Goal: Task Accomplishment & Management: Complete application form

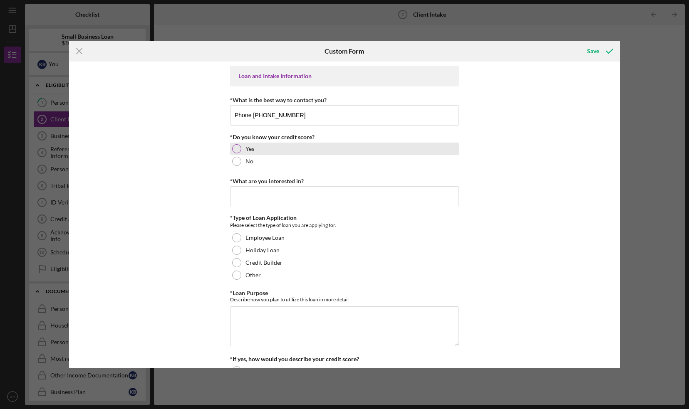
type input "Phone [PHONE_NUMBER]"
click at [236, 149] on div at bounding box center [236, 148] width 9 height 9
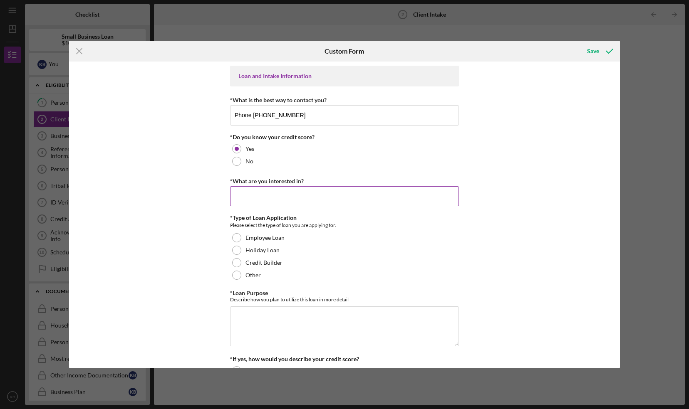
click at [257, 196] on input "*What are you interested in?" at bounding box center [344, 196] width 229 height 20
type input "loan"
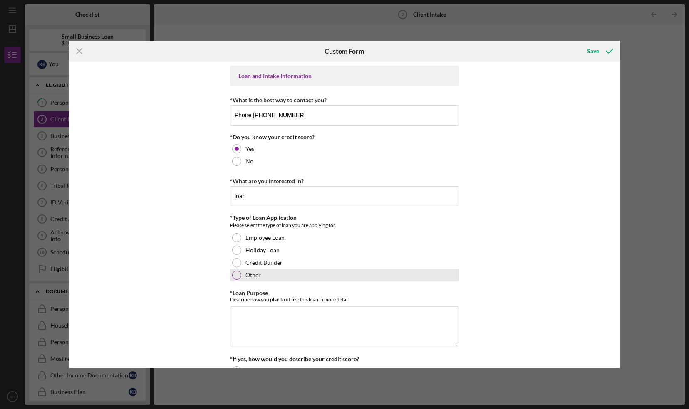
click at [234, 275] on div at bounding box center [236, 275] width 9 height 9
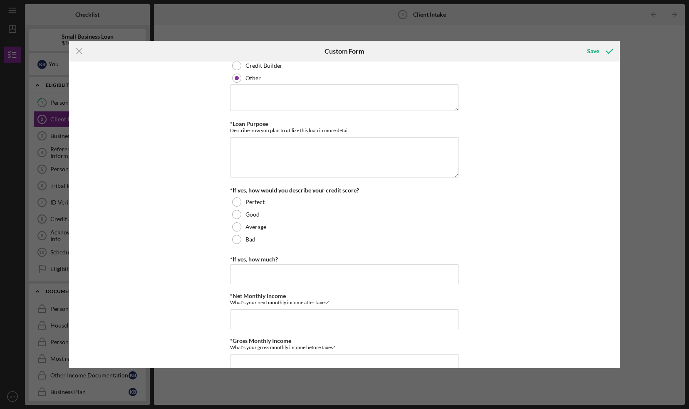
scroll to position [207, 0]
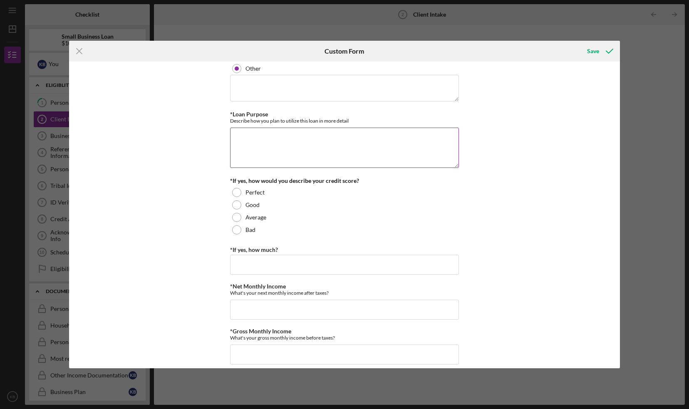
click at [268, 136] on textarea "*Loan Purpose" at bounding box center [344, 148] width 229 height 40
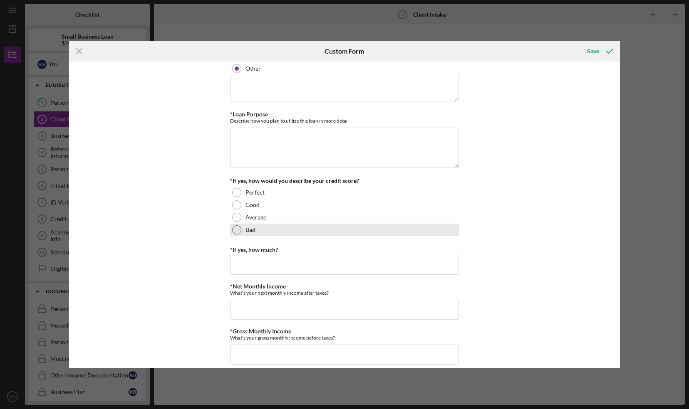
click at [236, 230] on div at bounding box center [236, 229] width 9 height 9
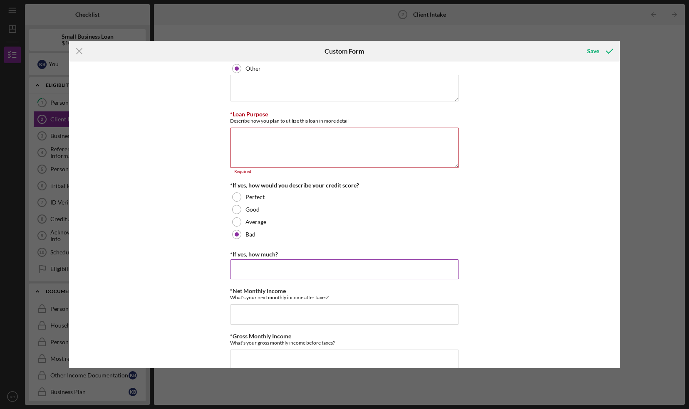
click at [247, 269] on input "*If yes, how much?" at bounding box center [344, 270] width 229 height 20
type input "550-598"
drag, startPoint x: 617, startPoint y: 122, endPoint x: 615, endPoint y: 160, distance: 37.9
click at [615, 160] on div "Loan and Intake Information *What is the best way to contact you? Phone [PHONE_…" at bounding box center [344, 215] width 551 height 307
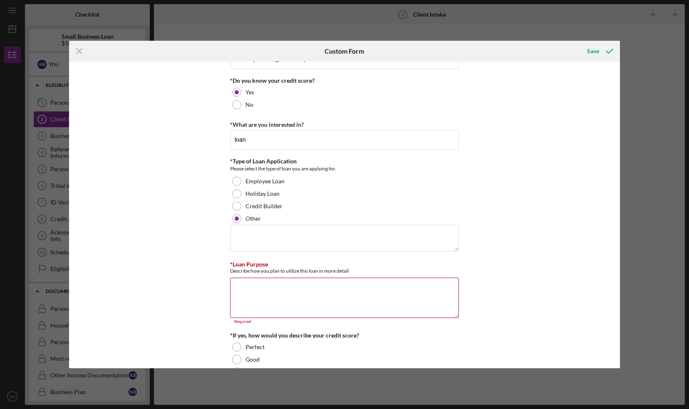
scroll to position [0, 0]
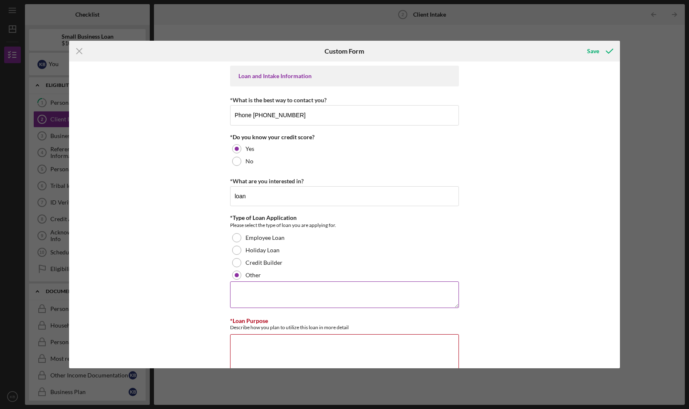
click at [297, 292] on textarea at bounding box center [344, 295] width 229 height 27
type textarea "$25,000"
click at [249, 196] on input "loan" at bounding box center [344, 196] width 229 height 20
type input "loan-$25,000"
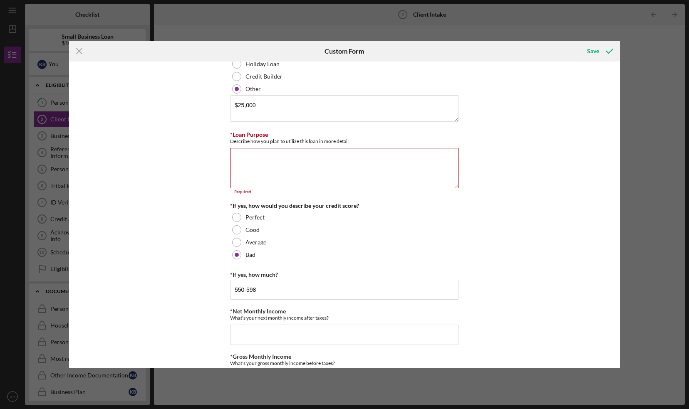
scroll to position [188, 0]
click at [288, 164] on textarea "*Loan Purpose" at bounding box center [344, 166] width 229 height 40
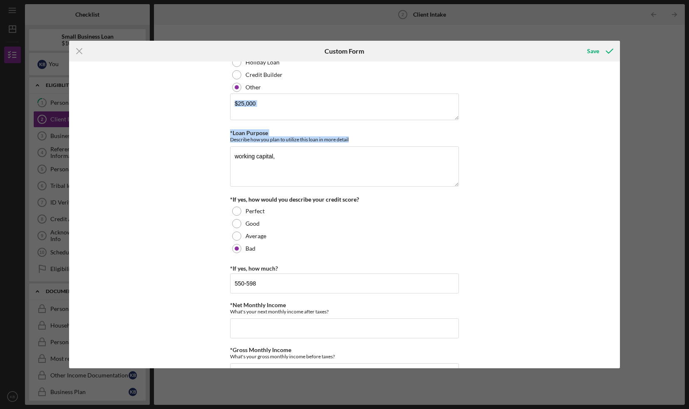
drag, startPoint x: 617, startPoint y: 102, endPoint x: 618, endPoint y: 136, distance: 34.1
click at [618, 136] on div "Loan and Intake Information *What is the best way to contact you? Phone [PHONE_…" at bounding box center [344, 215] width 551 height 307
click at [281, 155] on textarea "working capital," at bounding box center [344, 166] width 229 height 40
type textarea "working capital, ingredients, packaging"
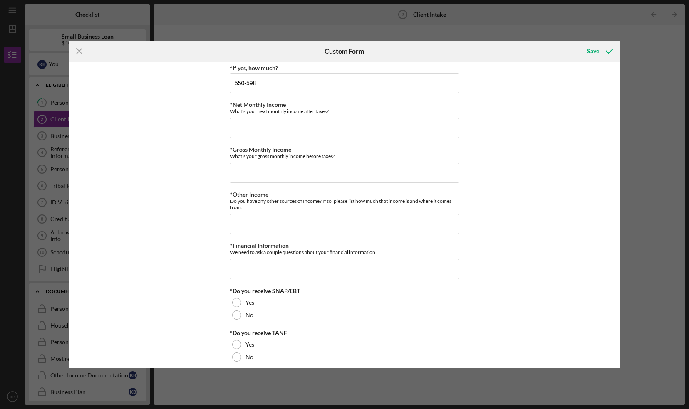
scroll to position [393, 0]
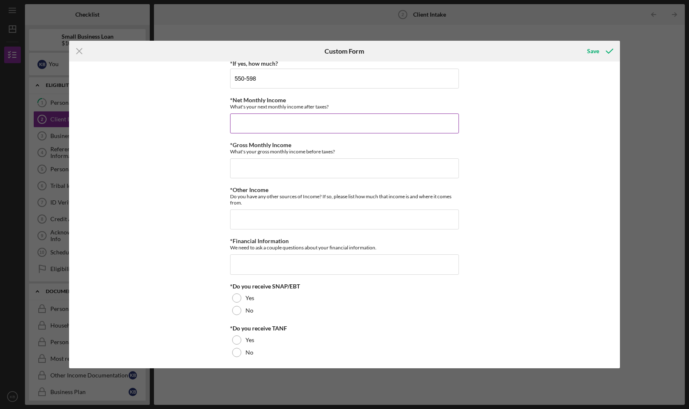
click at [247, 120] on input "*Net Monthly Income" at bounding box center [344, 124] width 229 height 20
type input "$5,000"
click at [249, 171] on input "*Gross Monthly Income" at bounding box center [344, 169] width 229 height 20
type input "$5,000"
click at [260, 218] on input "*Other Income" at bounding box center [344, 220] width 229 height 20
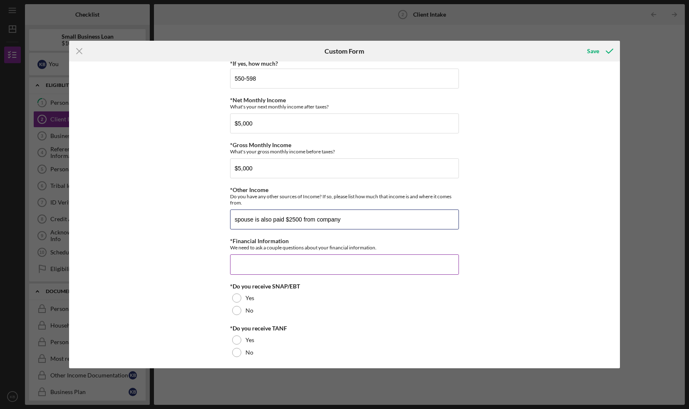
type input "spouse is also paid $2500 from company"
click at [270, 260] on input "*Financial Information" at bounding box center [344, 265] width 229 height 20
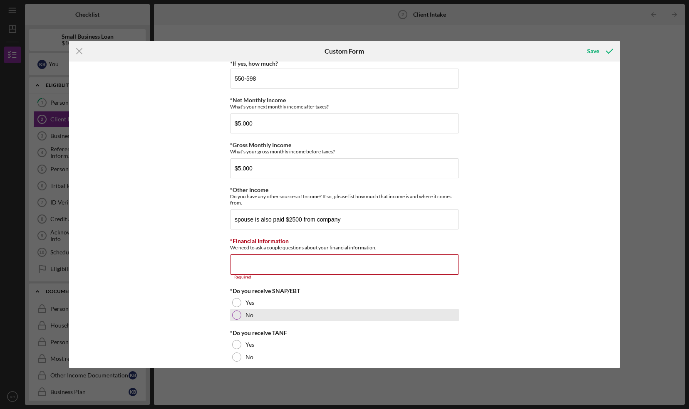
click at [236, 311] on div at bounding box center [236, 315] width 9 height 9
click at [269, 262] on input "*Financial Information" at bounding box center [344, 265] width 229 height 20
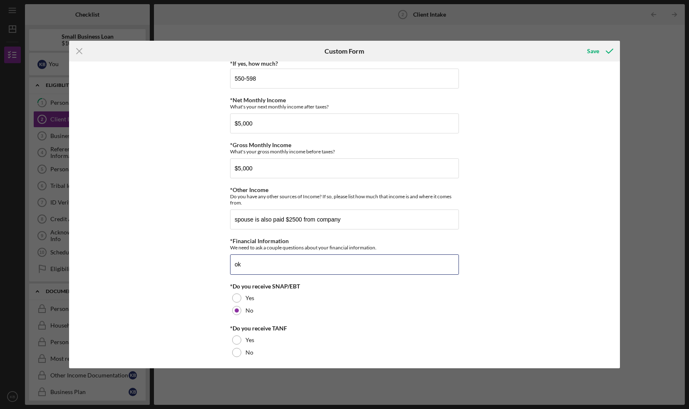
type input "ok"
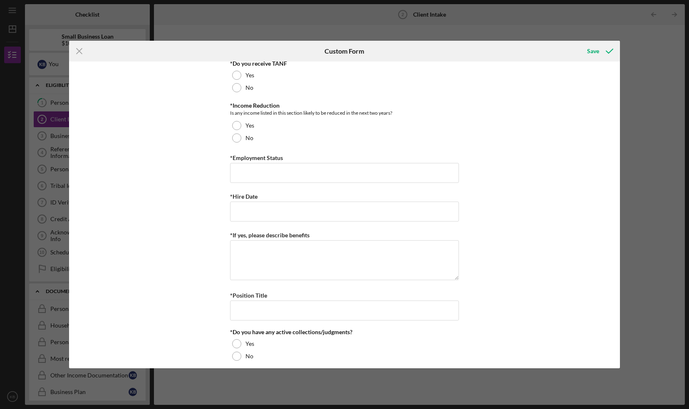
scroll to position [608, 0]
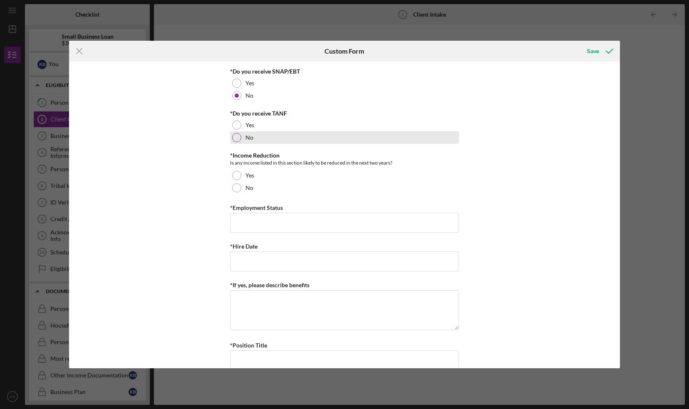
click at [237, 133] on div at bounding box center [236, 137] width 9 height 9
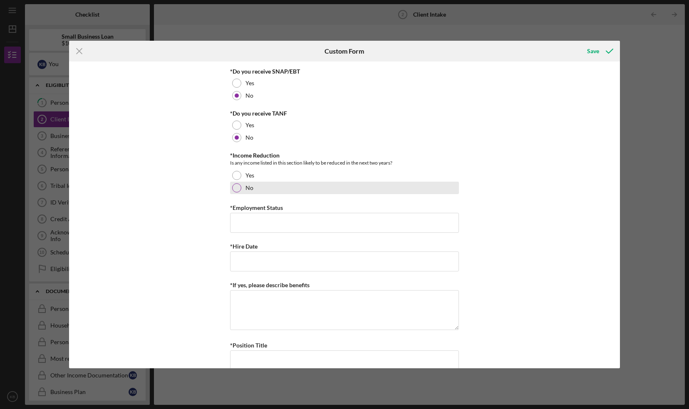
click at [238, 183] on div at bounding box center [236, 187] width 9 height 9
click at [251, 214] on input "*Employment Status" at bounding box center [344, 223] width 229 height 20
type input "Self Employed"
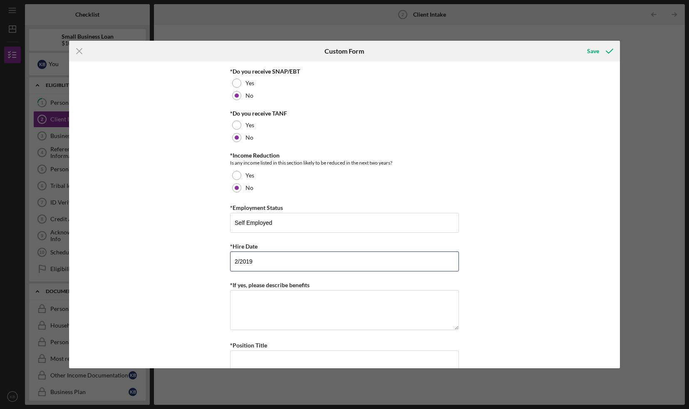
type input "2/2019"
type textarea "no benefits"
type input "CEO"
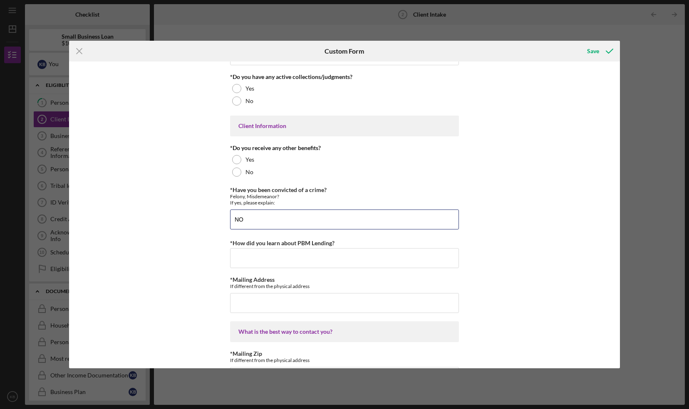
type input "NO"
type input "from a friend"
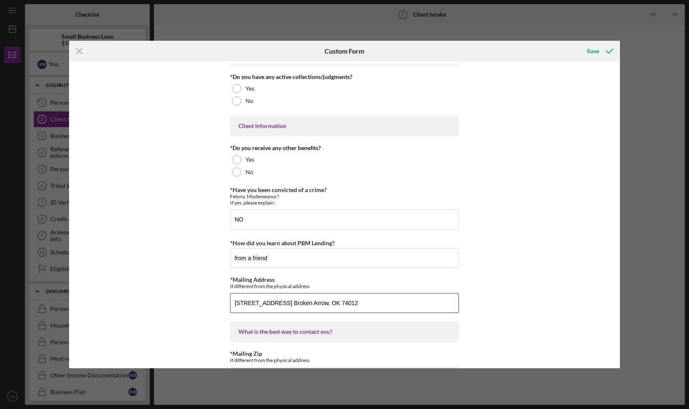
type input "[STREET_ADDRESS] Broken Arrow, OK 74012"
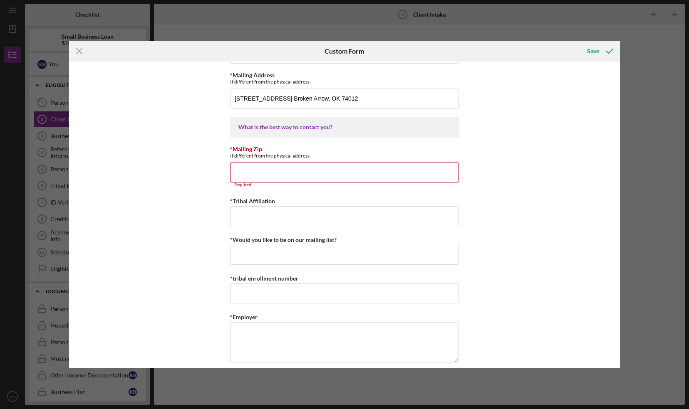
scroll to position [1130, 0]
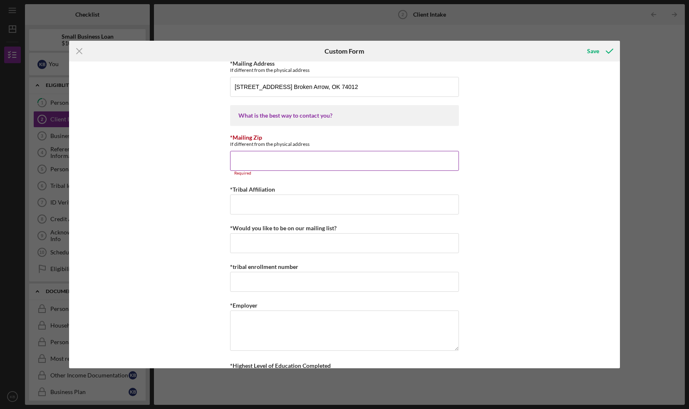
click at [264, 159] on input "*Mailing Zip" at bounding box center [344, 161] width 229 height 20
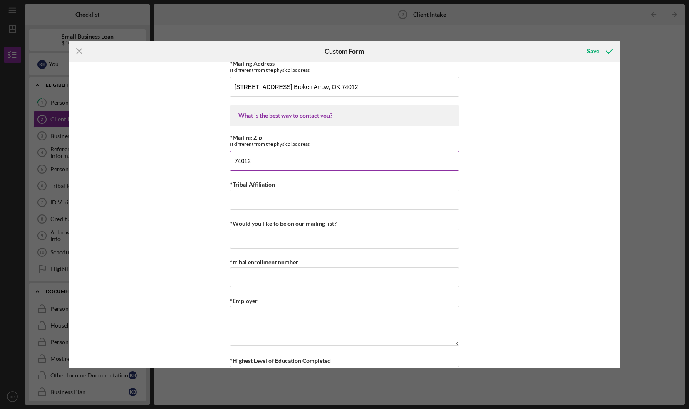
type input "74012"
type input "Cherokee"
type input "yes"
click at [255, 274] on input "*tribal enrollment number" at bounding box center [344, 278] width 229 height 20
click at [257, 271] on input "*tribal enrollment number" at bounding box center [344, 278] width 229 height 20
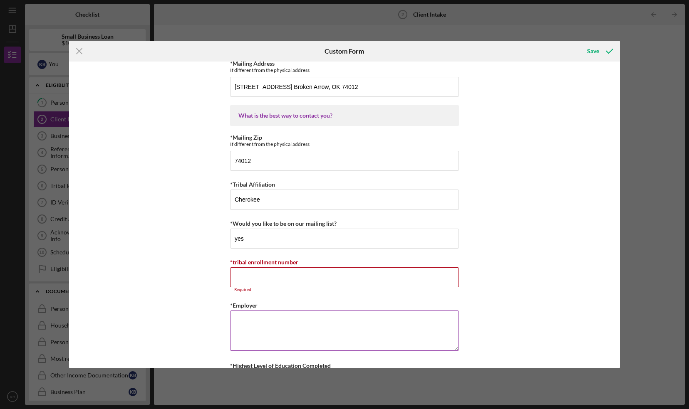
click at [261, 324] on textarea "*Employer" at bounding box center [344, 331] width 229 height 40
click at [275, 275] on input "*tribal enrollment number" at bounding box center [344, 278] width 229 height 20
type input "0"
type textarea "R"
type textarea "Four Eleven North State Industries LLC"
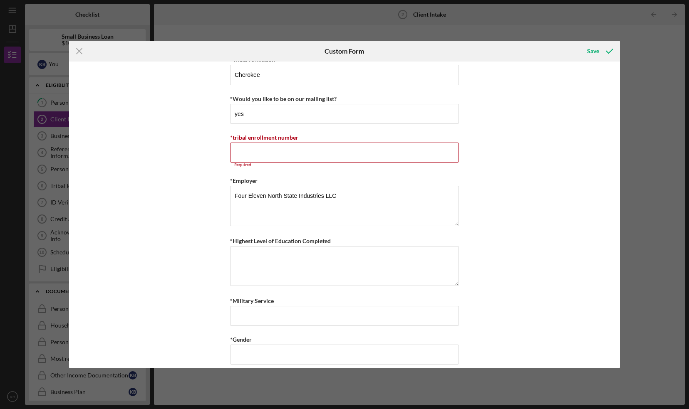
scroll to position [1270, 0]
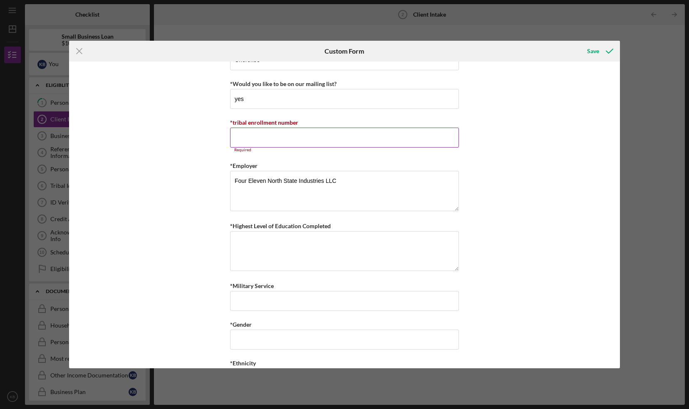
click at [313, 133] on input "*tribal enrollment number" at bounding box center [344, 138] width 229 height 20
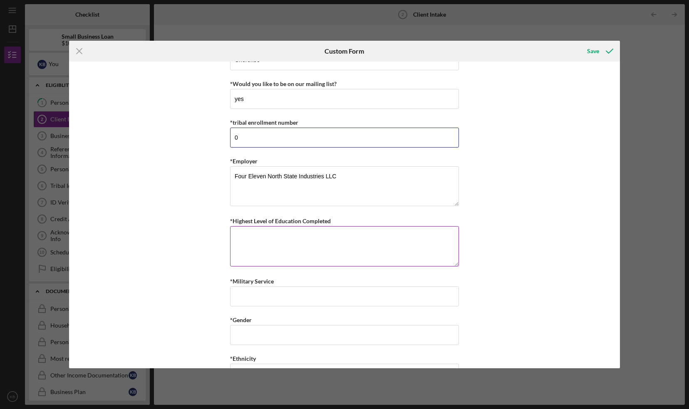
type input "0"
click at [310, 239] on textarea "*Highest Level of Education Completed" at bounding box center [344, 246] width 229 height 40
type textarea "Bachelors in Business"
type input "no"
type input "[DEMOGRAPHIC_DATA]"
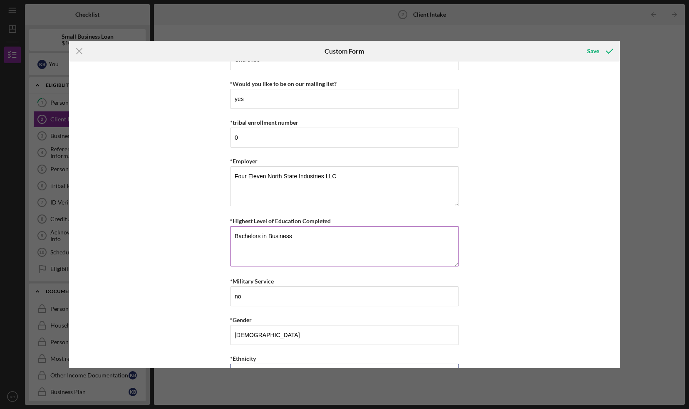
scroll to position [1278, 0]
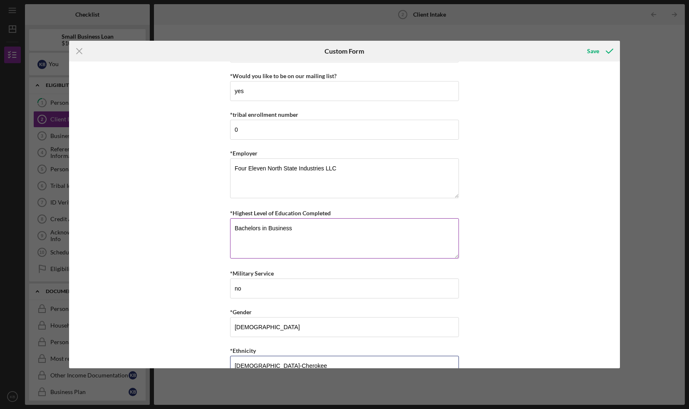
type input "[DEMOGRAPHIC_DATA]-Cherokee"
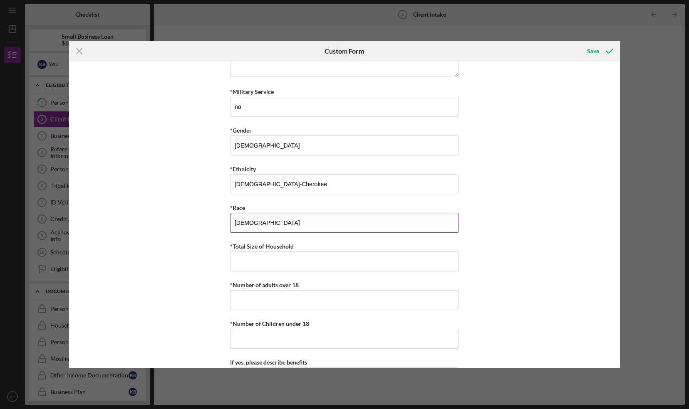
type input "[DEMOGRAPHIC_DATA]"
type input "4"
type input "0"
type input "2"
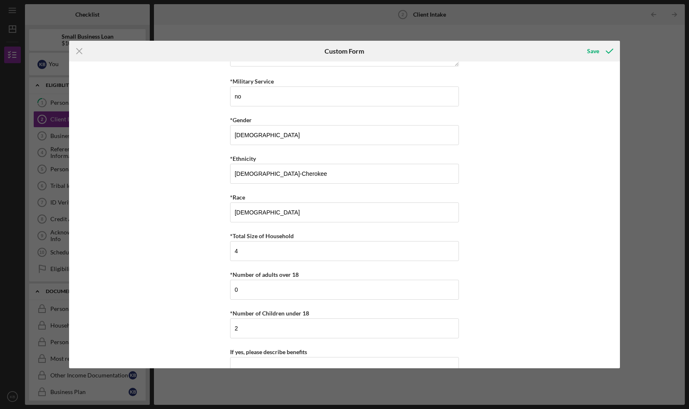
scroll to position [1482, 0]
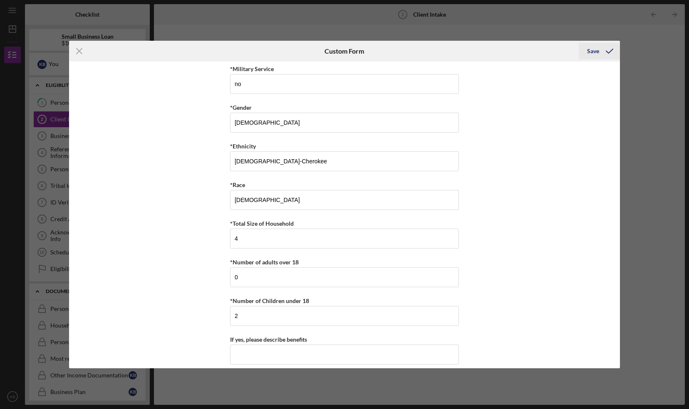
click at [592, 48] on div "Save" at bounding box center [593, 51] width 12 height 17
click at [590, 51] on div "Save" at bounding box center [593, 51] width 12 height 17
click at [651, 96] on div "Icon/Menu Close Custom Form Save Loan and Intake Information *What is the best …" at bounding box center [344, 204] width 689 height 409
click at [79, 48] on icon "Icon/Menu Close" at bounding box center [79, 51] width 21 height 21
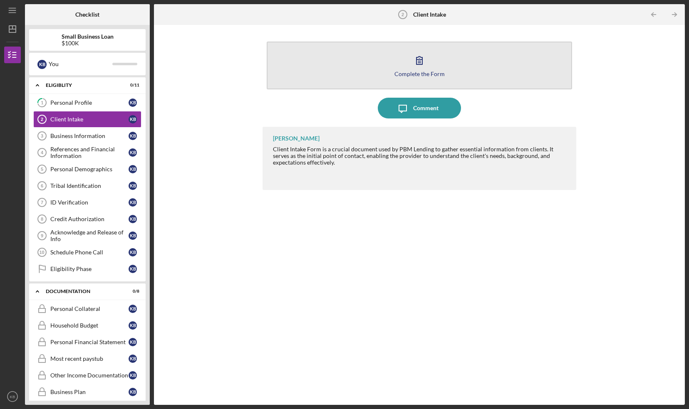
click at [465, 70] on button "Complete the Form Form" at bounding box center [419, 66] width 305 height 48
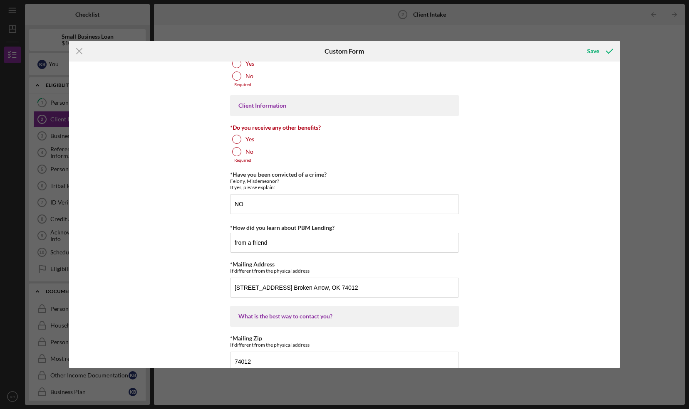
scroll to position [934, 0]
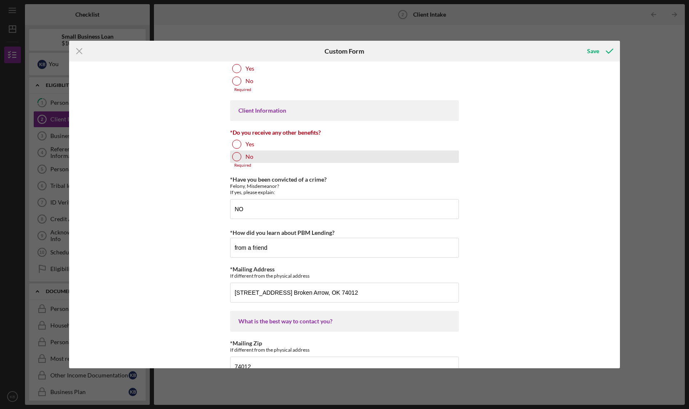
click at [238, 152] on div at bounding box center [236, 156] width 9 height 9
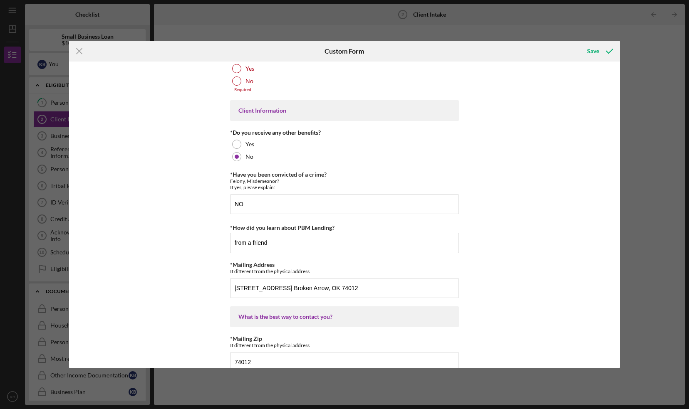
drag, startPoint x: 620, startPoint y: 243, endPoint x: 620, endPoint y: 225, distance: 18.3
click at [620, 225] on div "Icon/Menu Close Custom Form Save Loan and Intake Information *What is the best …" at bounding box center [344, 204] width 689 height 409
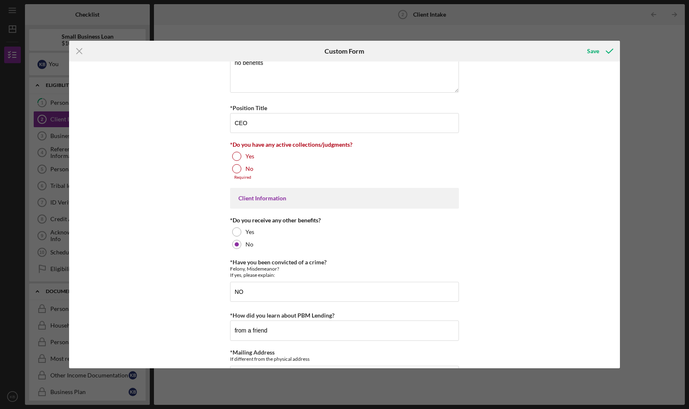
scroll to position [828, 0]
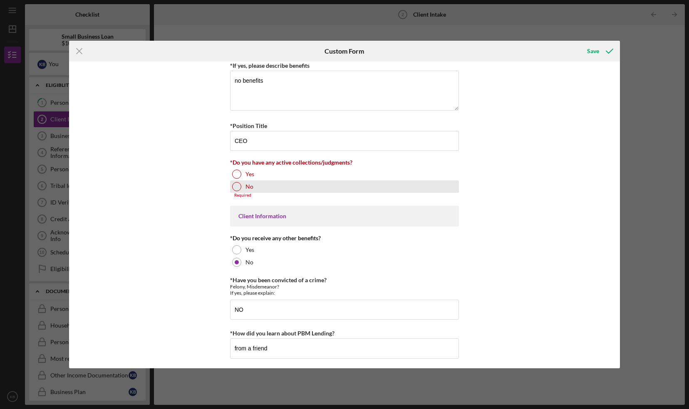
click at [235, 182] on div at bounding box center [236, 186] width 9 height 9
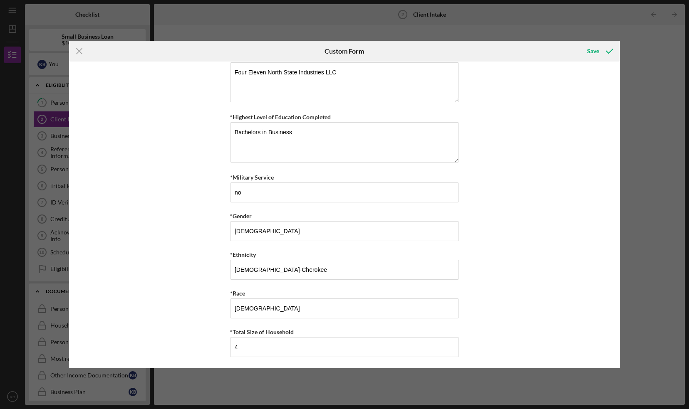
scroll to position [1482, 0]
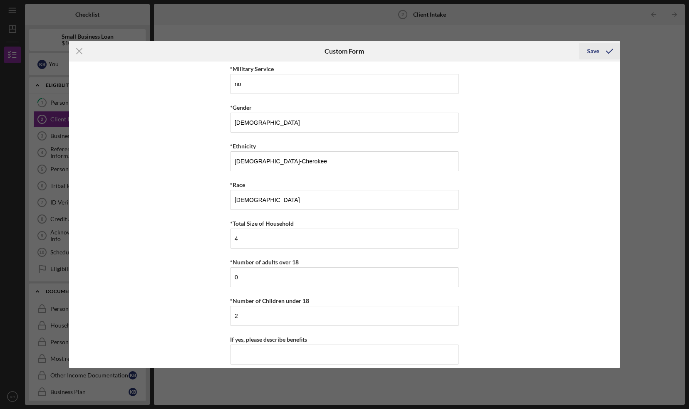
click at [592, 52] on div "Save" at bounding box center [593, 51] width 12 height 17
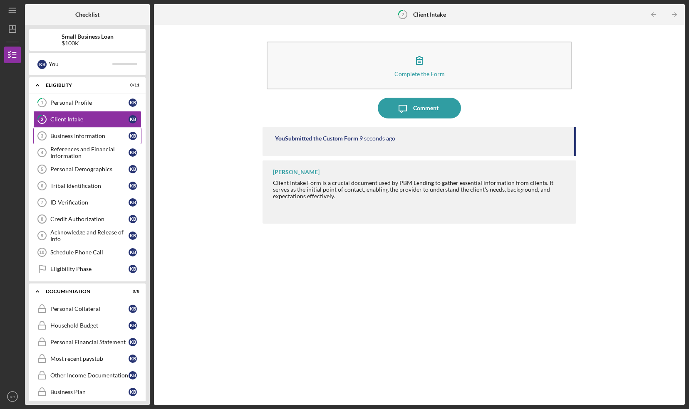
click at [75, 137] on div "Business Information" at bounding box center [89, 136] width 78 height 7
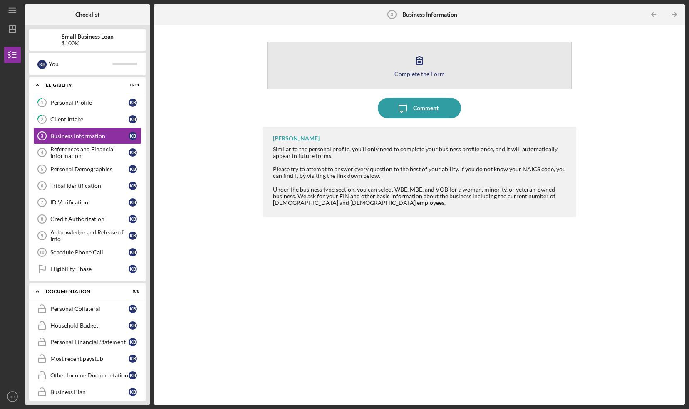
click at [435, 71] on div "Complete the Form" at bounding box center [419, 74] width 50 height 6
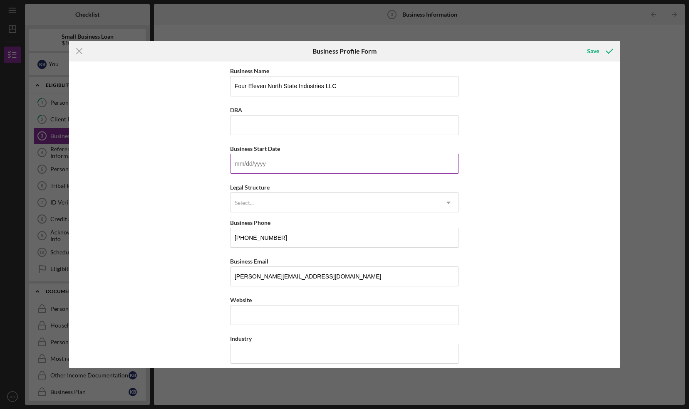
click at [294, 164] on input "Business Start Date" at bounding box center [344, 164] width 229 height 20
type input "[DATE]"
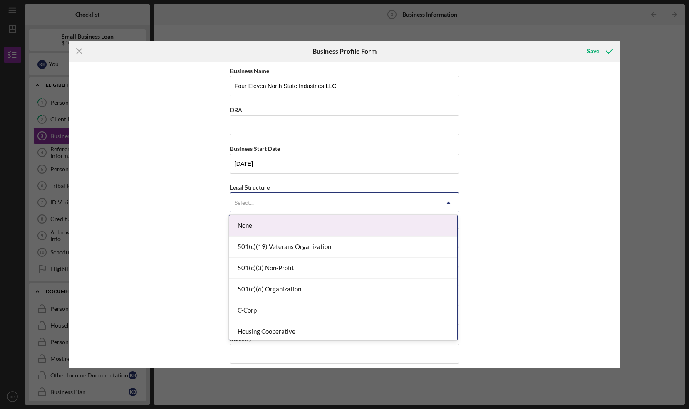
click at [312, 206] on div "Select..." at bounding box center [334, 202] width 208 height 19
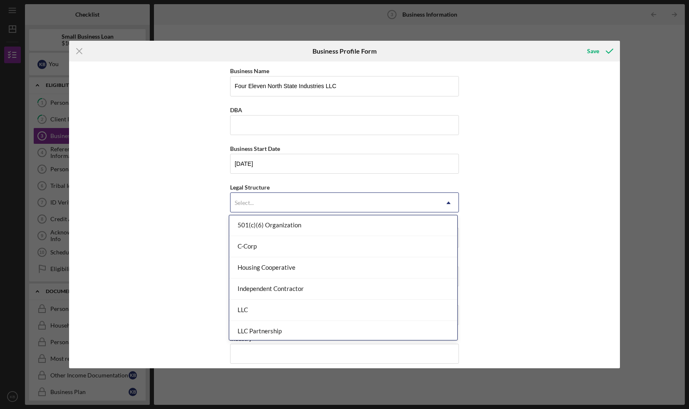
scroll to position [69, 0]
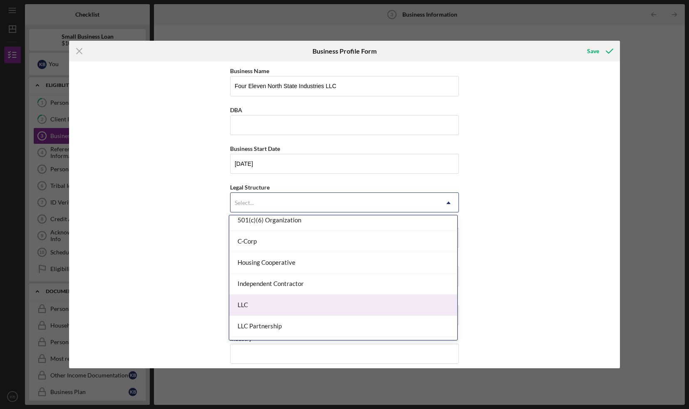
click at [425, 295] on div "LLC" at bounding box center [343, 305] width 228 height 21
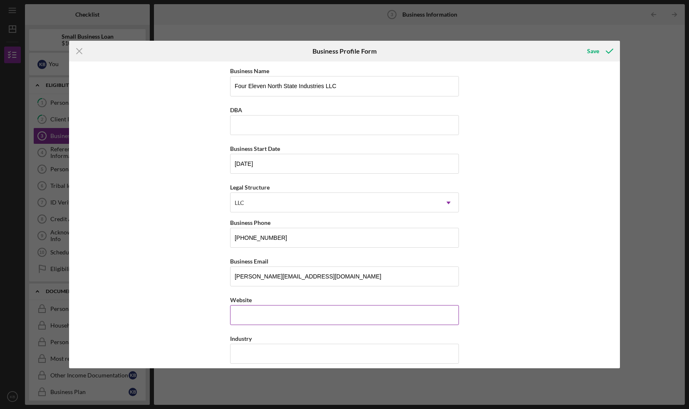
click at [283, 309] on input "Website" at bounding box center [344, 315] width 229 height 20
click at [292, 269] on input "[PERSON_NAME][EMAIL_ADDRESS][DOMAIN_NAME]" at bounding box center [344, 277] width 229 height 20
type input "[PERSON_NAME][EMAIL_ADDRESS][DOMAIN_NAME]"
click at [260, 313] on input "Website" at bounding box center [344, 315] width 229 height 20
type input "N"
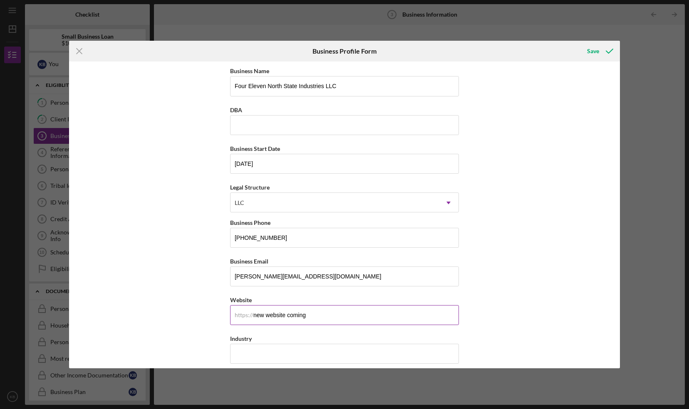
type input "new website coming"
type input "Manufacturing-Toiletry/Commodities"
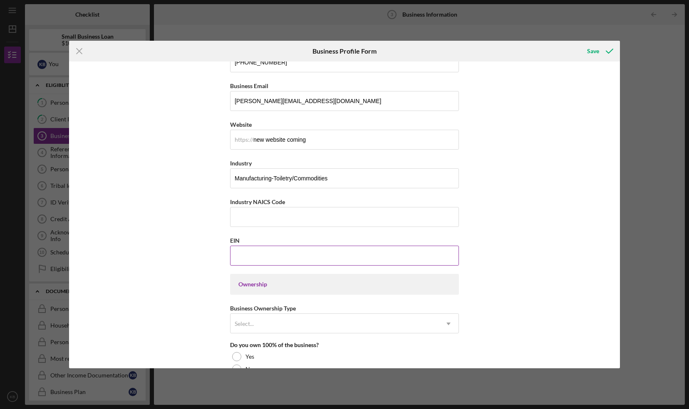
click at [260, 259] on input "EIN" at bounding box center [344, 256] width 229 height 20
click at [280, 324] on div "Select..." at bounding box center [334, 324] width 208 height 19
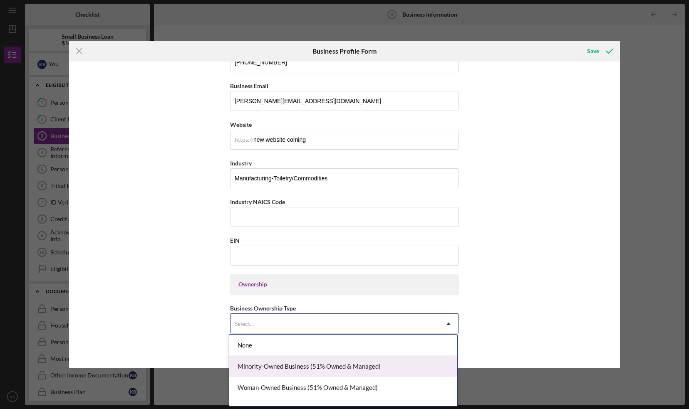
click at [287, 366] on div "Minority-Owned Business (51% Owned & Managed)" at bounding box center [343, 366] width 228 height 21
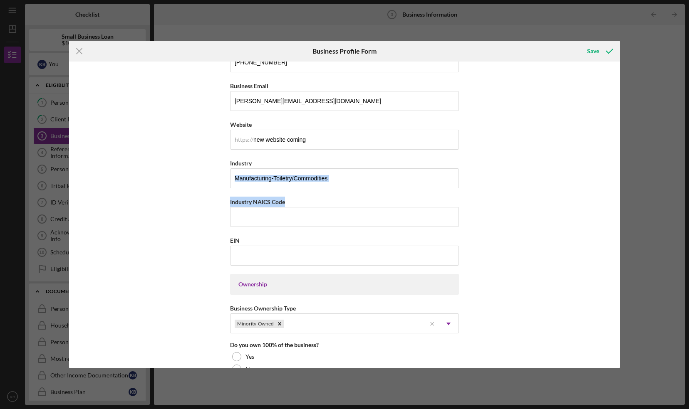
drag, startPoint x: 616, startPoint y: 157, endPoint x: 615, endPoint y: 188, distance: 30.8
click at [615, 188] on div "Business Name Four Eleven North State Industries LLC DBA Business Start Date [D…" at bounding box center [344, 215] width 551 height 307
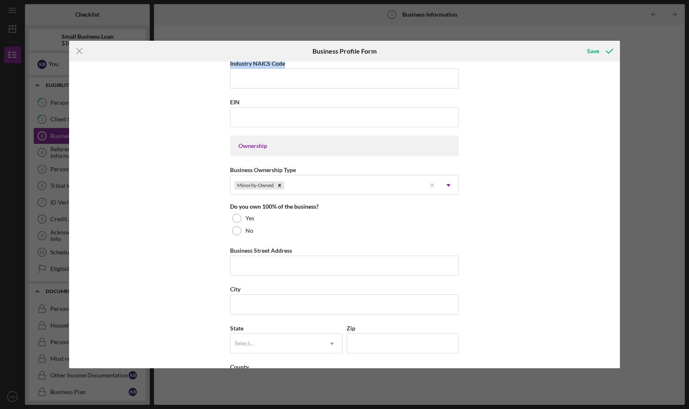
scroll to position [313, 0]
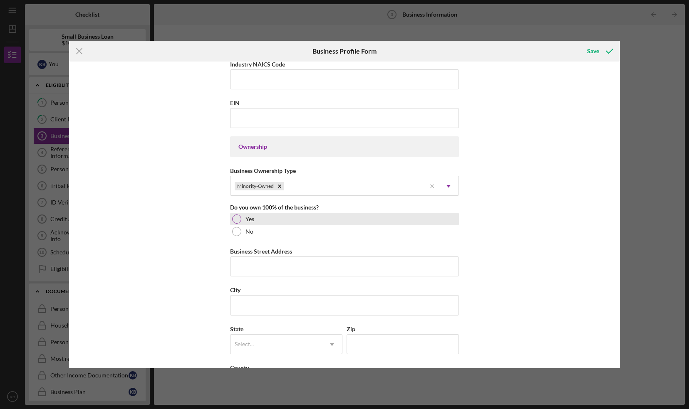
click at [236, 216] on div at bounding box center [236, 219] width 9 height 9
click at [250, 263] on input "Business Street Address" at bounding box center [344, 267] width 229 height 20
type input "[STREET_ADDRESS]"
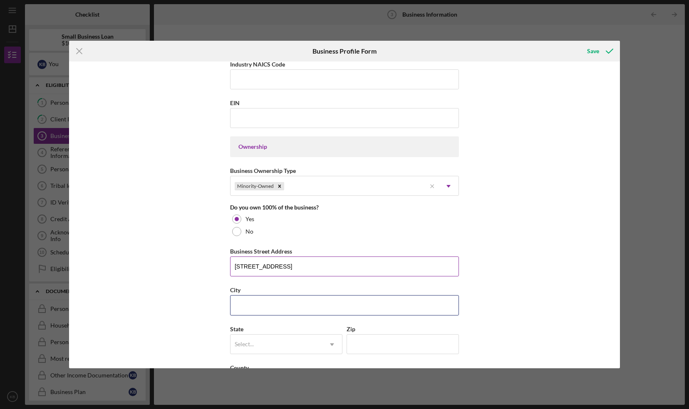
type input "[PERSON_NAME]"
type input "74467"
type input "OK"
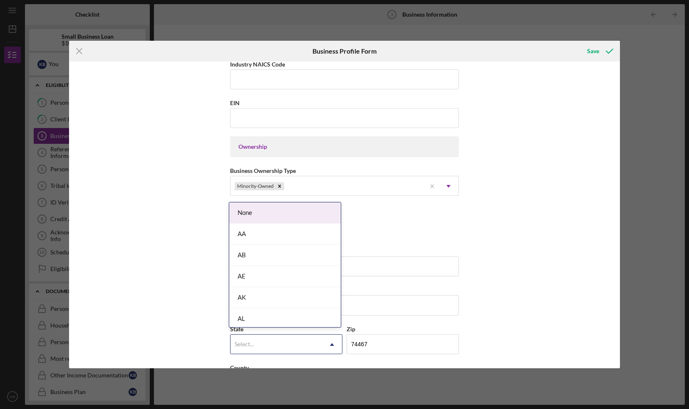
click at [291, 335] on div "Select..." at bounding box center [276, 344] width 92 height 19
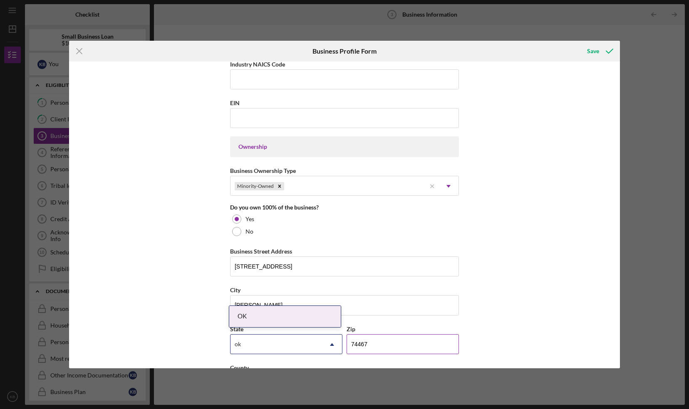
type input "ok"
click at [403, 340] on input "74467" at bounding box center [403, 344] width 112 height 20
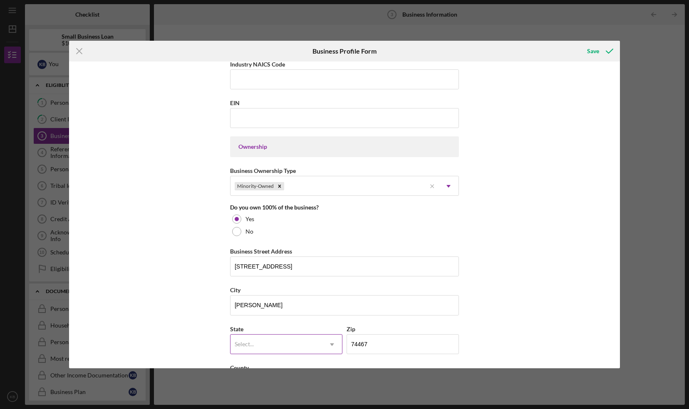
click at [295, 346] on div "Select..." at bounding box center [276, 344] width 92 height 19
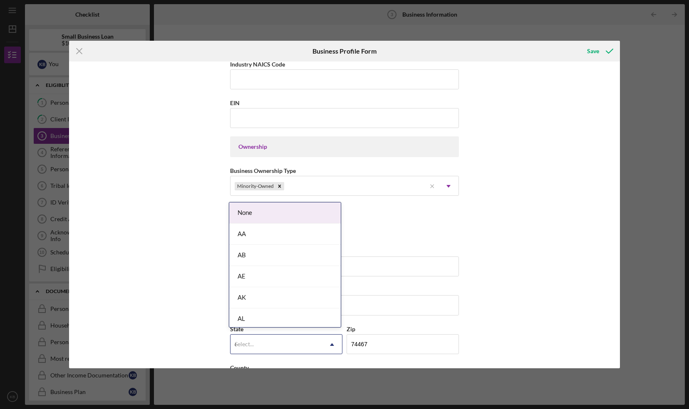
type input "ok"
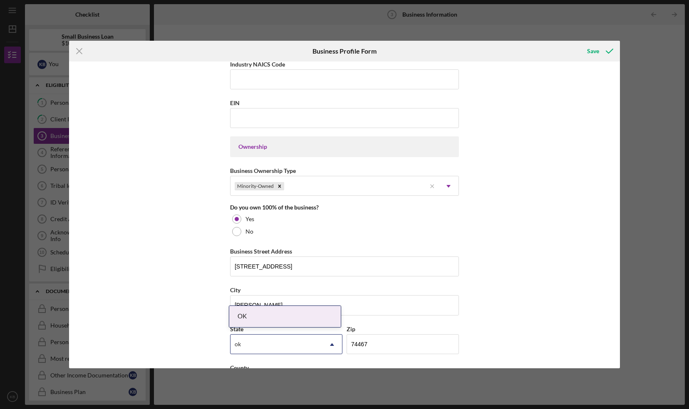
click at [285, 316] on div "OK" at bounding box center [284, 316] width 111 height 21
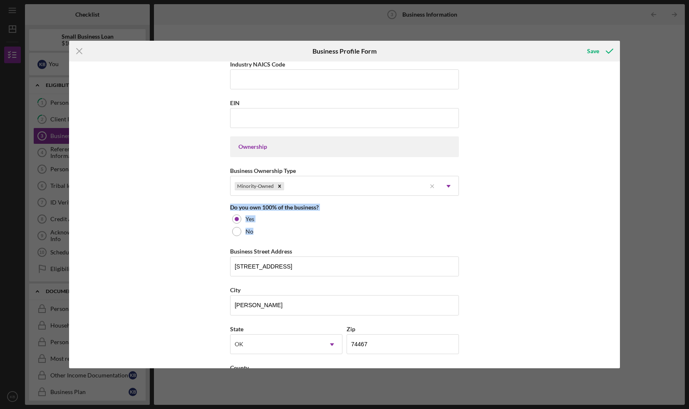
drag, startPoint x: 617, startPoint y: 181, endPoint x: 627, endPoint y: 228, distance: 48.1
click at [627, 228] on div "Icon/Menu Close Business Profile Form Save Business Name Four Eleven North Stat…" at bounding box center [344, 204] width 689 height 409
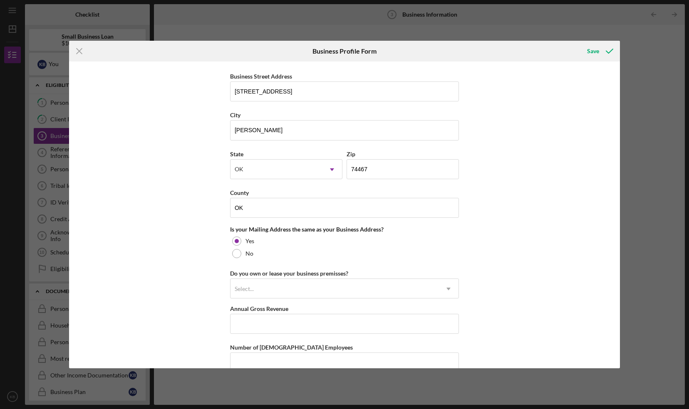
scroll to position [501, 0]
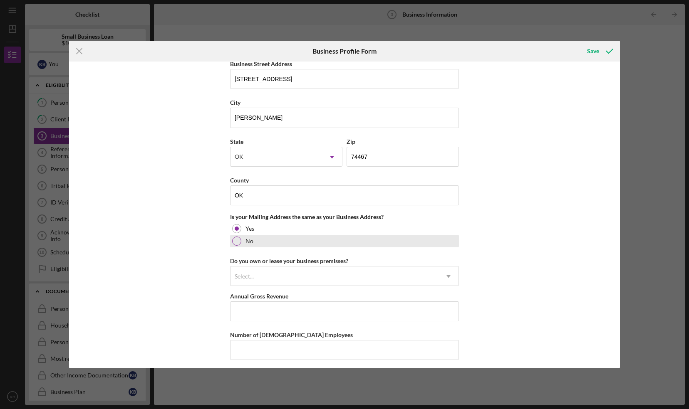
click at [237, 241] on div at bounding box center [236, 241] width 9 height 9
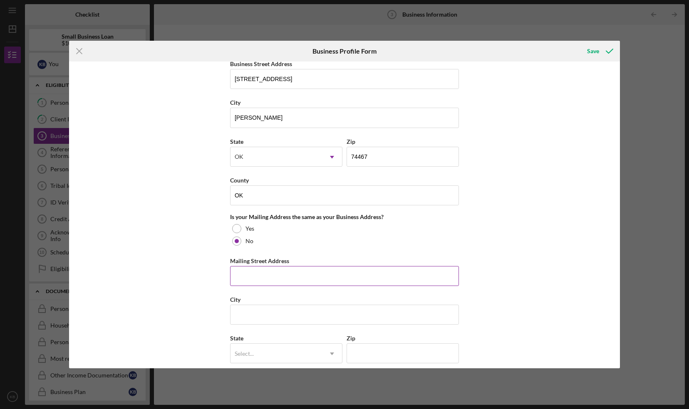
click at [262, 276] on input "Mailing Street Address" at bounding box center [344, 276] width 229 height 20
type input "[STREET_ADDRESS]"
type input "Broken Arrow"
type input "74012"
type input "OK"
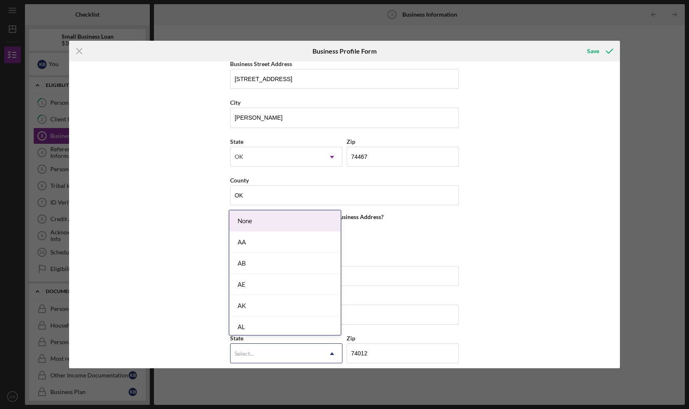
click at [282, 348] on div "Select..." at bounding box center [276, 353] width 92 height 19
type input "ok"
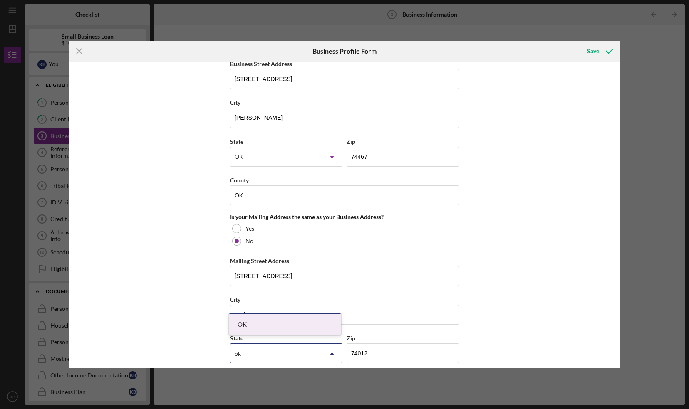
click at [283, 326] on div "OK" at bounding box center [284, 324] width 111 height 21
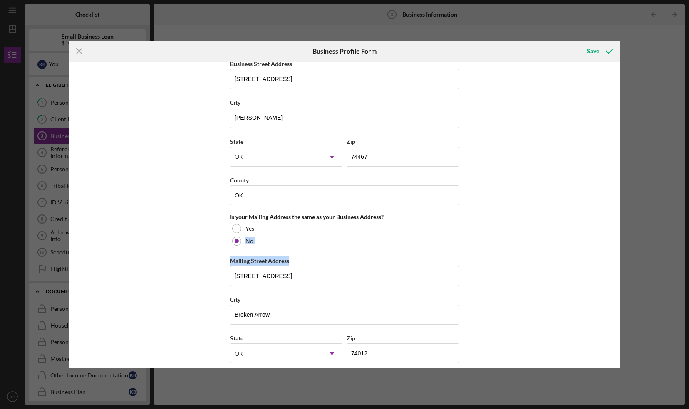
drag, startPoint x: 617, startPoint y: 221, endPoint x: 652, endPoint y: 279, distance: 67.6
click at [652, 279] on div "Icon/Menu Close Business Profile Form Save Business Name Four Eleven North Stat…" at bounding box center [344, 204] width 689 height 409
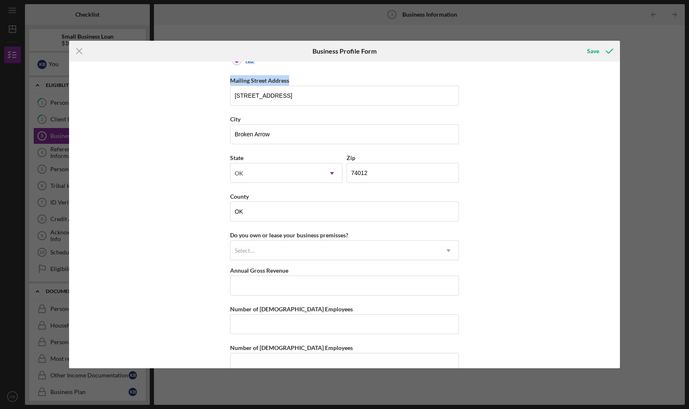
scroll to position [681, 0]
click at [305, 207] on input "OK" at bounding box center [344, 213] width 229 height 20
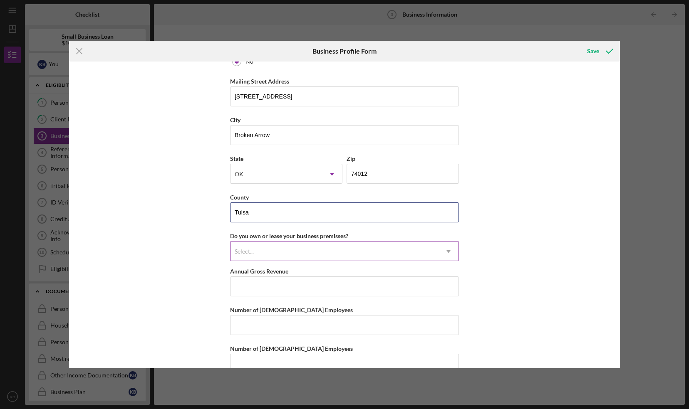
type input "Tulsa"
click at [343, 247] on div "Select..." at bounding box center [334, 251] width 208 height 19
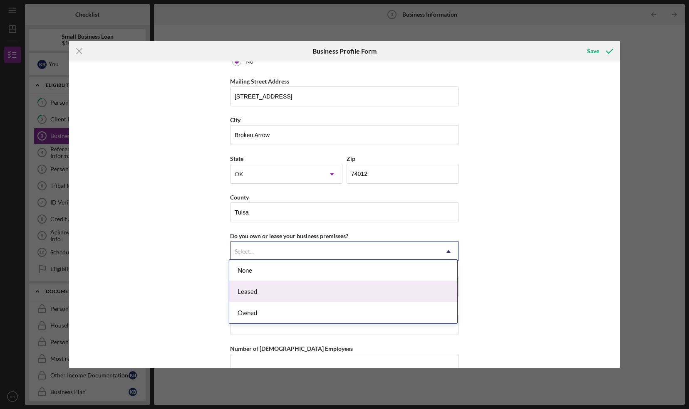
click at [339, 287] on div "Leased" at bounding box center [343, 291] width 228 height 21
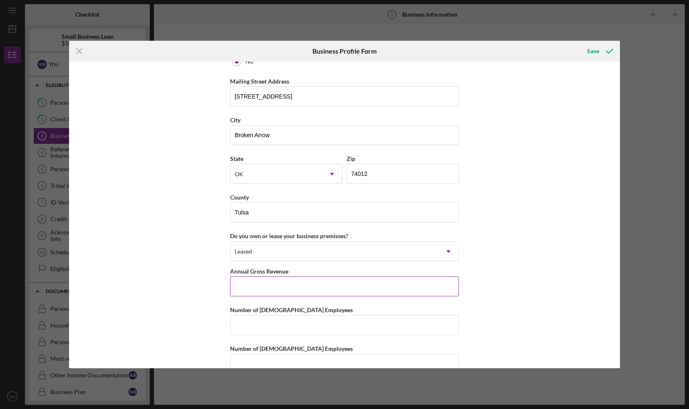
click at [329, 284] on input "Annual Gross Revenue" at bounding box center [344, 287] width 229 height 20
type input "$400,000"
type input "4"
type input "2"
drag, startPoint x: 617, startPoint y: 275, endPoint x: 623, endPoint y: 232, distance: 44.1
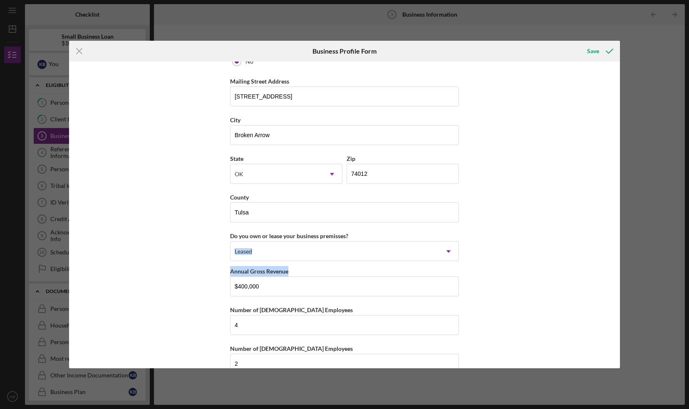
click at [623, 232] on div "Icon/Menu Close Business Profile Form Save Business Name Four Eleven North Stat…" at bounding box center [344, 204] width 689 height 409
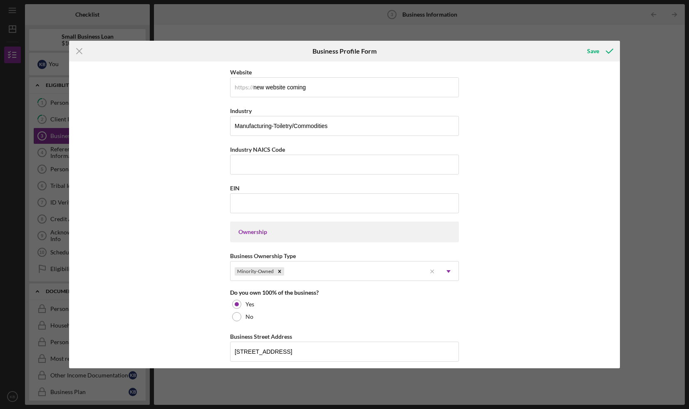
scroll to position [168, 0]
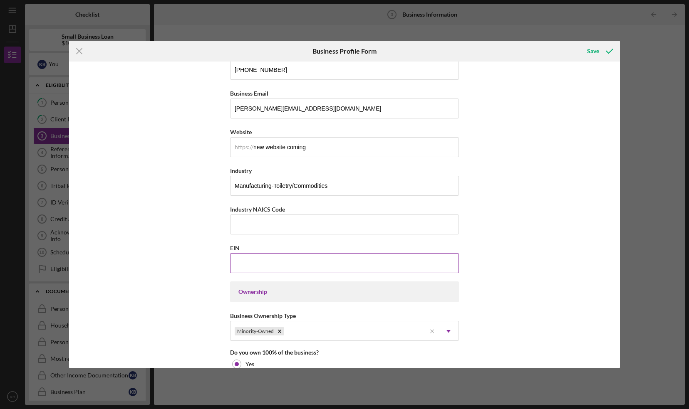
click at [258, 260] on input "EIN" at bounding box center [344, 263] width 229 height 20
paste input "[US_EMPLOYER_IDENTIFICATION_NUMBER]"
type input "[US_EMPLOYER_IDENTIFICATION_NUMBER]"
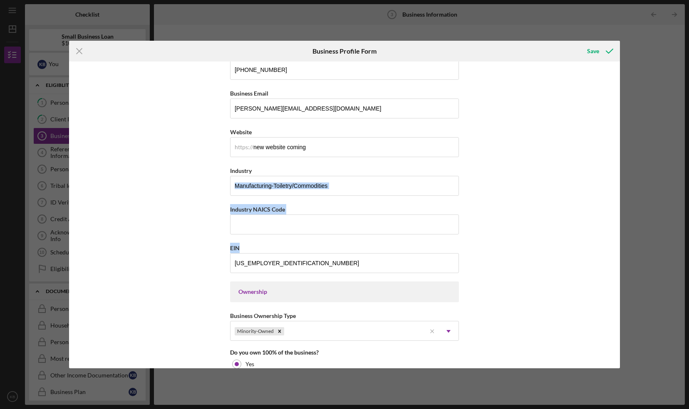
drag, startPoint x: 615, startPoint y: 168, endPoint x: 624, endPoint y: 252, distance: 83.8
click at [624, 252] on div "Icon/Menu Close Business Profile Form Save Business Name Four Eleven North Stat…" at bounding box center [344, 204] width 689 height 409
click at [544, 203] on div "Business Name Four Eleven North State Industries LLC DBA Business Start Date [D…" at bounding box center [344, 215] width 551 height 307
click at [593, 48] on div "Save" at bounding box center [593, 51] width 12 height 17
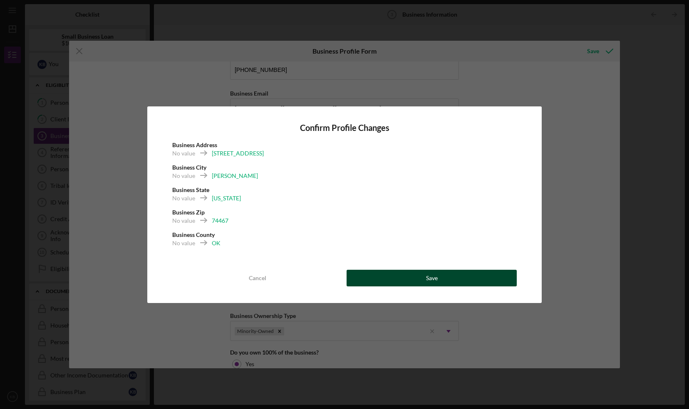
click at [381, 276] on button "Save" at bounding box center [432, 278] width 170 height 17
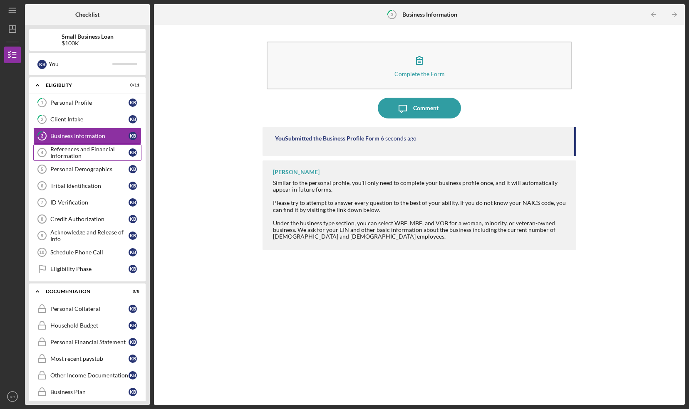
click at [89, 151] on div "References and Financial Information" at bounding box center [89, 152] width 78 height 13
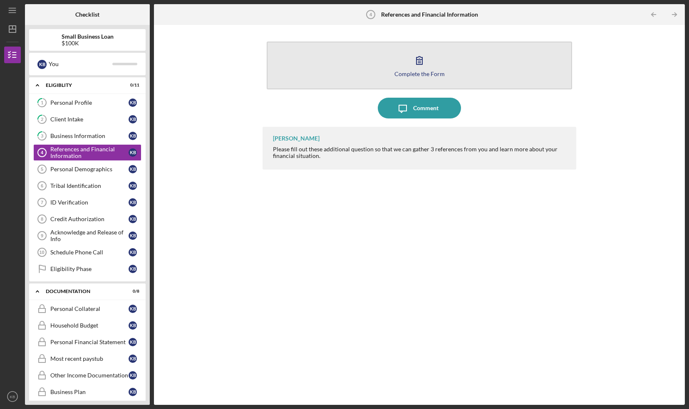
click at [409, 75] on div "Complete the Form" at bounding box center [419, 74] width 50 height 6
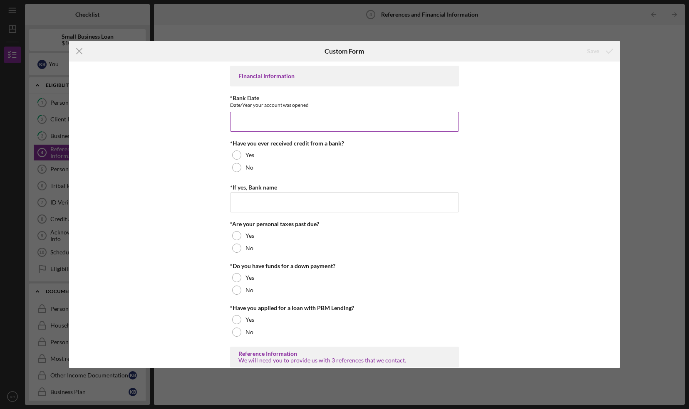
click at [299, 125] on input "*Bank Date" at bounding box center [344, 122] width 229 height 20
type input "[DATE]"
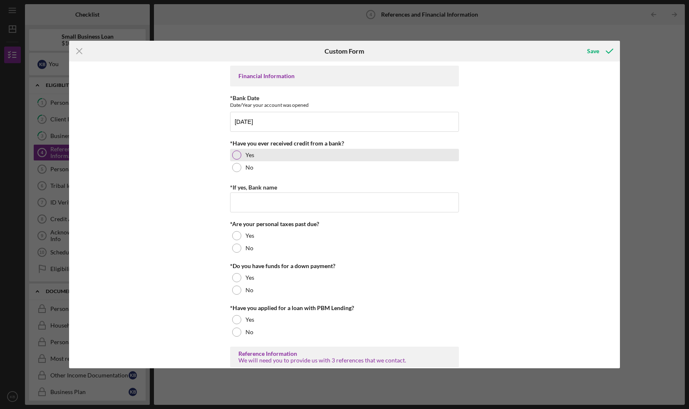
click at [235, 154] on div at bounding box center [236, 155] width 9 height 9
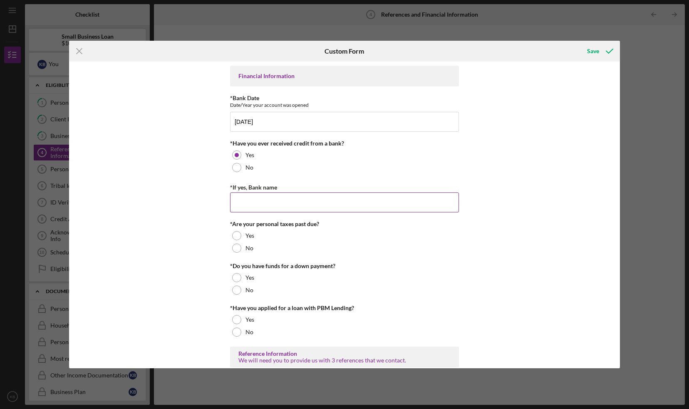
click at [254, 202] on input "*If yes, Bank name" at bounding box center [344, 203] width 229 height 20
type input "r"
type input "w"
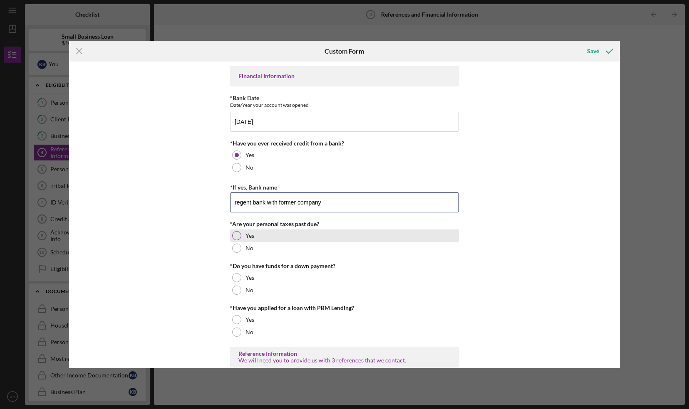
type input "regent bank with former company"
click at [236, 236] on div at bounding box center [236, 235] width 9 height 9
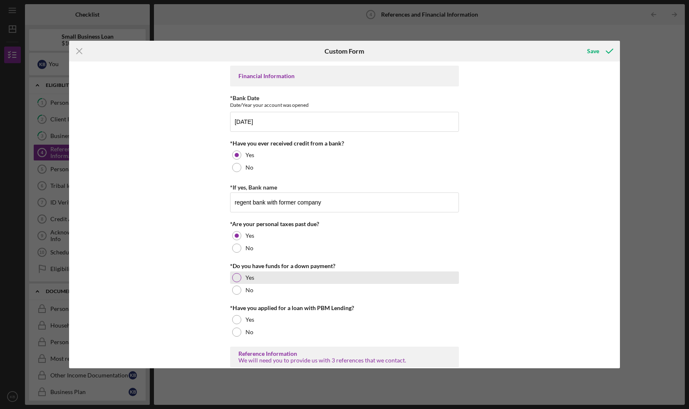
click at [233, 276] on div at bounding box center [236, 277] width 9 height 9
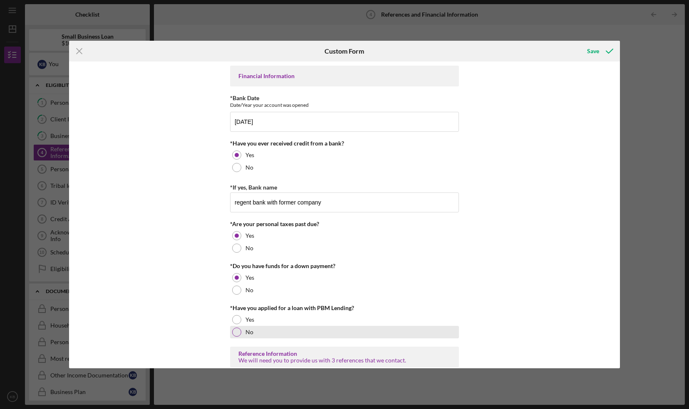
click at [235, 331] on div at bounding box center [236, 332] width 9 height 9
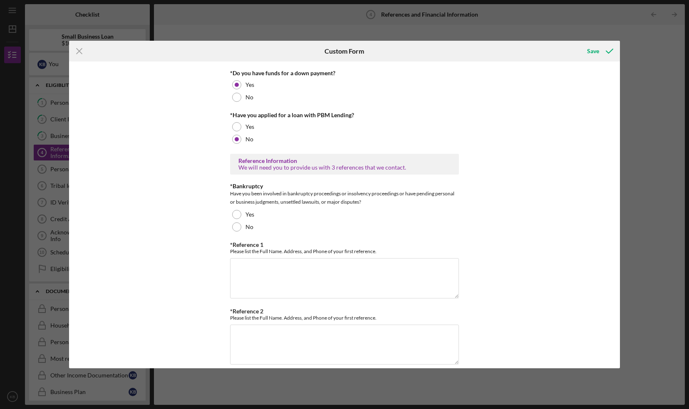
scroll to position [196, 0]
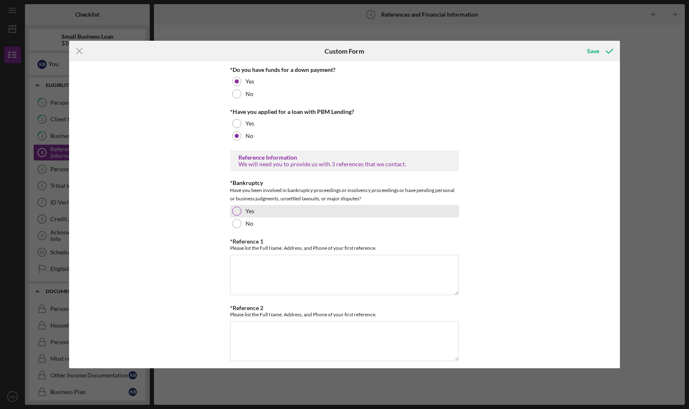
click at [233, 210] on div at bounding box center [236, 211] width 9 height 9
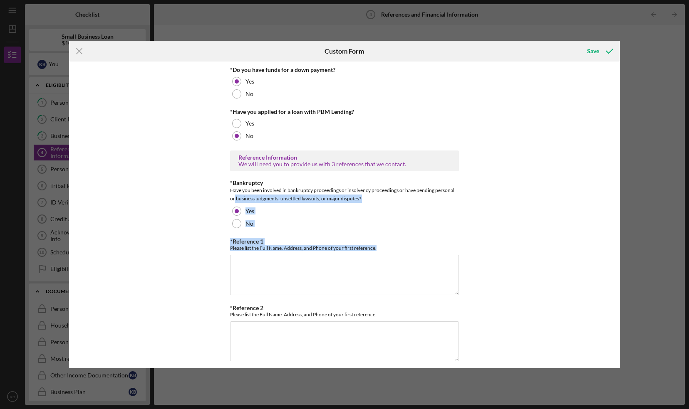
drag, startPoint x: 617, startPoint y: 188, endPoint x: 621, endPoint y: 255, distance: 66.7
click at [621, 255] on div "Icon/Menu Close Custom Form Save Financial Information *Bank Date Date/Year you…" at bounding box center [344, 204] width 689 height 409
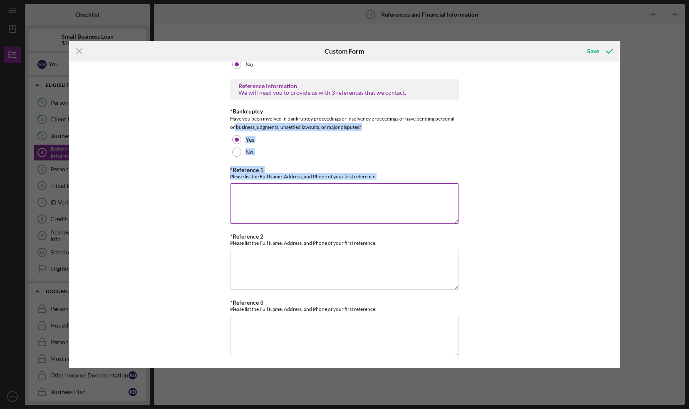
click at [275, 192] on textarea "*Reference 1" at bounding box center [344, 203] width 229 height 40
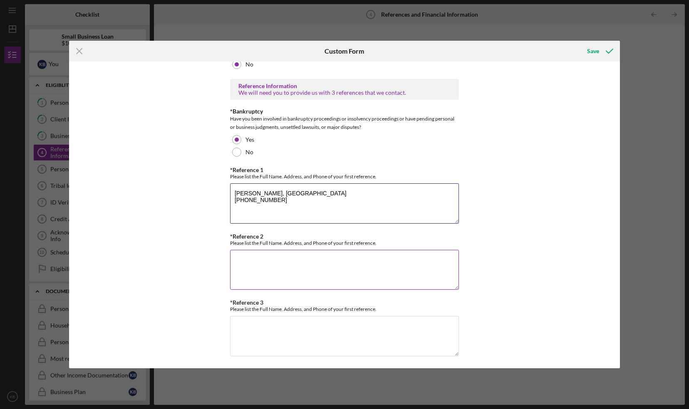
type textarea "[PERSON_NAME], [GEOGRAPHIC_DATA] [PHONE_NUMBER]"
click at [275, 265] on textarea "*Reference 2" at bounding box center [344, 270] width 229 height 40
click at [270, 268] on textarea "[PERSON_NAME]" at bounding box center [344, 270] width 229 height 40
click at [291, 259] on textarea "[PERSON_NAME]" at bounding box center [344, 270] width 229 height 40
type textarea "[PERSON_NAME], [GEOGRAPHIC_DATA] [PHONE_NUMBER]"
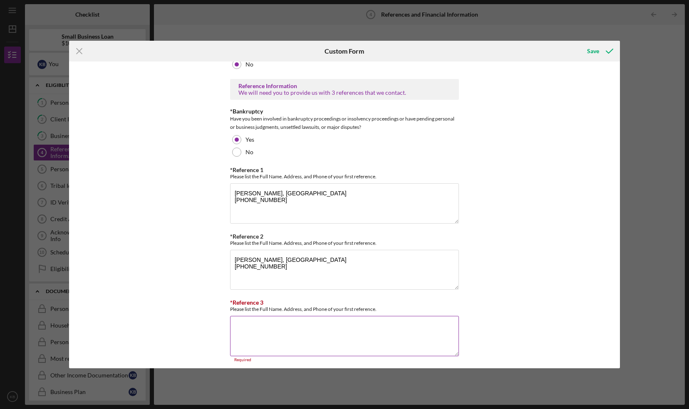
click at [265, 340] on textarea "*Reference 3" at bounding box center [344, 336] width 229 height 40
type textarea "[PERSON_NAME], OK 918208-8221"
drag, startPoint x: 617, startPoint y: 251, endPoint x: 617, endPoint y: 259, distance: 7.5
click at [617, 259] on div "Financial Information *Bank Date Date/Year your account was opened [DATE] *Have…" at bounding box center [344, 215] width 551 height 307
click at [590, 50] on div "Save" at bounding box center [593, 51] width 12 height 17
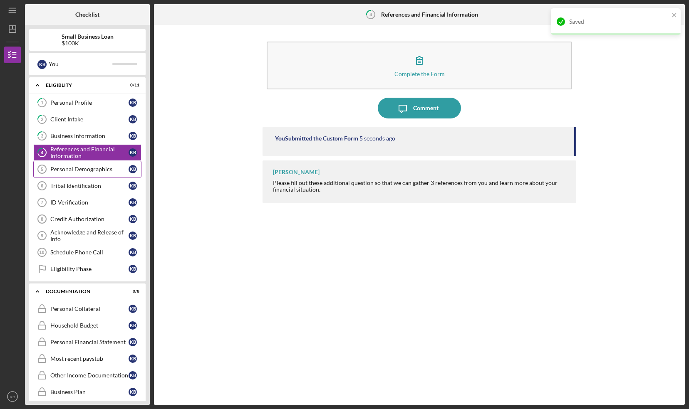
click at [77, 168] on div "Personal Demographics" at bounding box center [89, 169] width 78 height 7
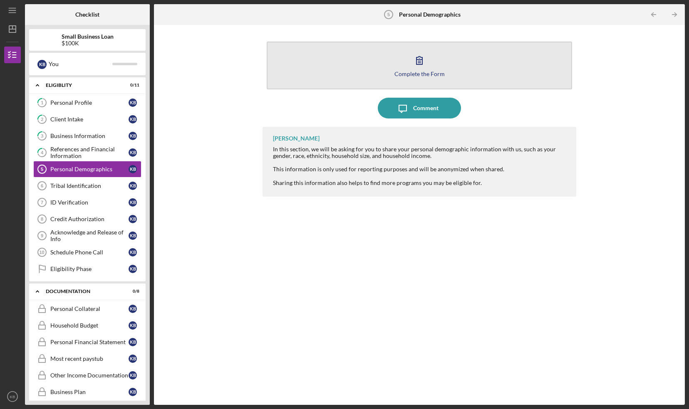
click at [441, 62] on button "Complete the Form Form" at bounding box center [419, 66] width 305 height 48
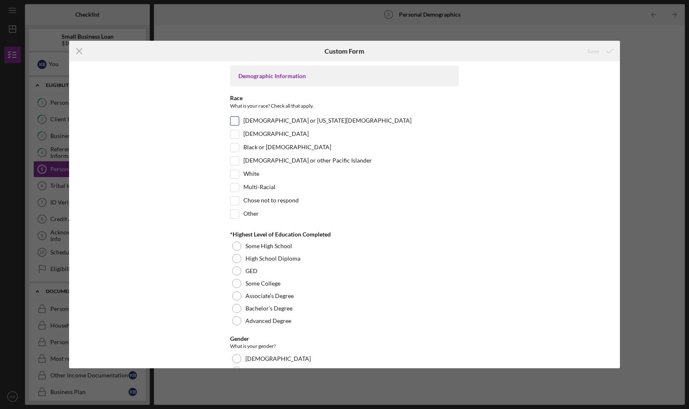
click at [235, 124] on input "[DEMOGRAPHIC_DATA] or [US_STATE][DEMOGRAPHIC_DATA]" at bounding box center [234, 121] width 8 height 8
checkbox input "true"
click at [234, 307] on div at bounding box center [236, 308] width 9 height 9
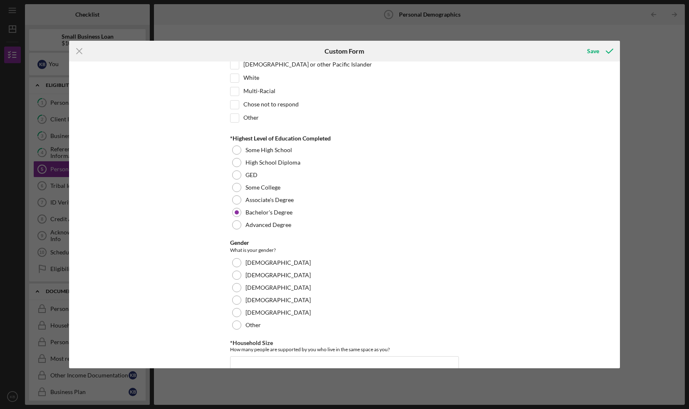
scroll to position [136, 0]
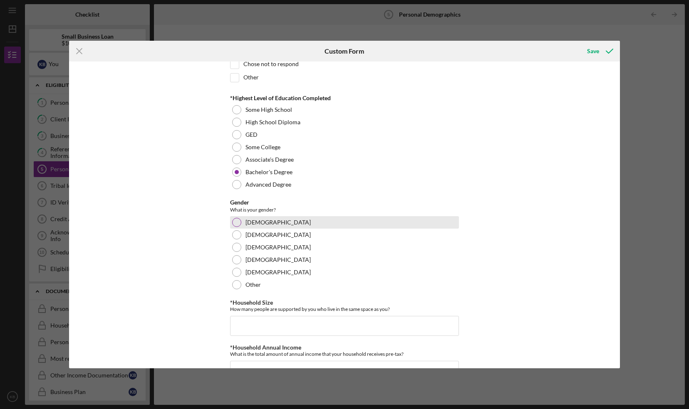
click at [236, 218] on div at bounding box center [236, 222] width 9 height 9
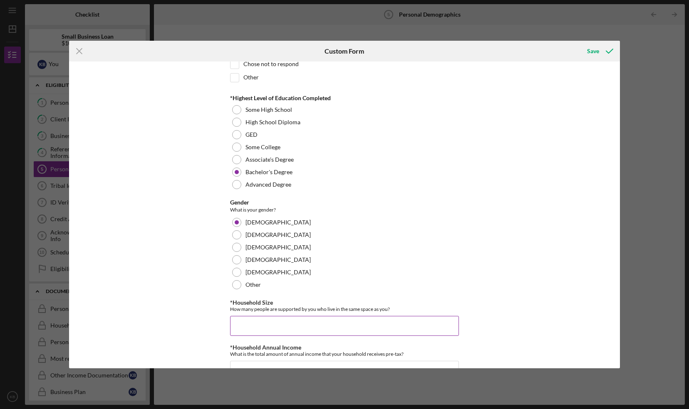
click at [250, 323] on input "*Household Size" at bounding box center [344, 326] width 229 height 20
type input "4"
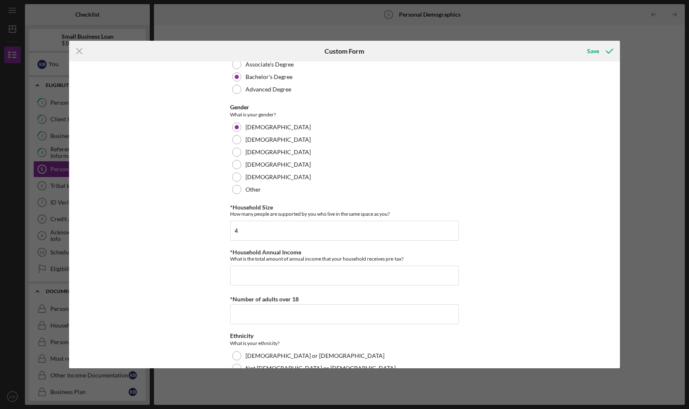
scroll to position [256, 0]
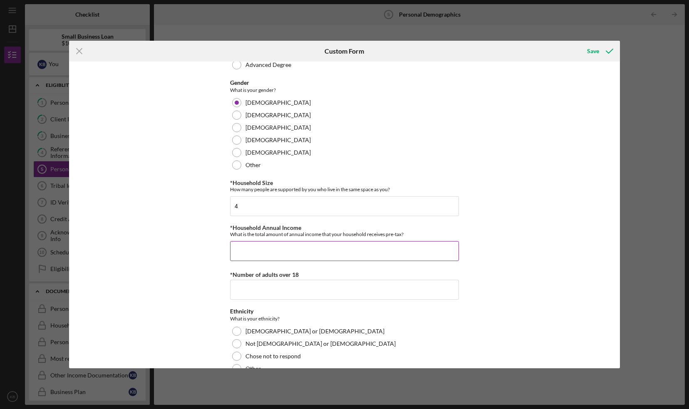
click at [298, 245] on input "*Household Annual Income" at bounding box center [344, 251] width 229 height 20
type input "$150,000"
click at [289, 286] on input "*Number of adults over 18" at bounding box center [344, 290] width 229 height 20
type input "0"
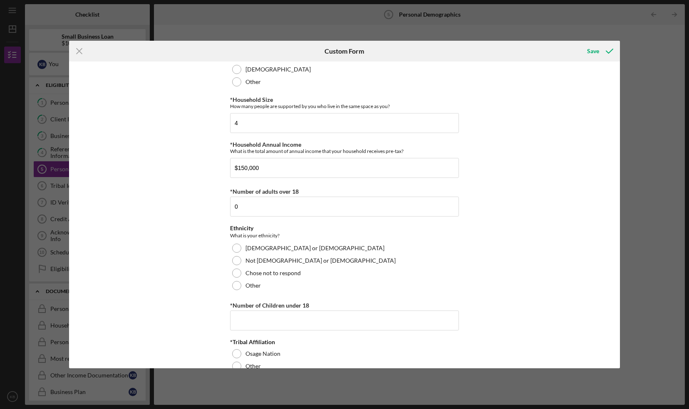
scroll to position [353, 0]
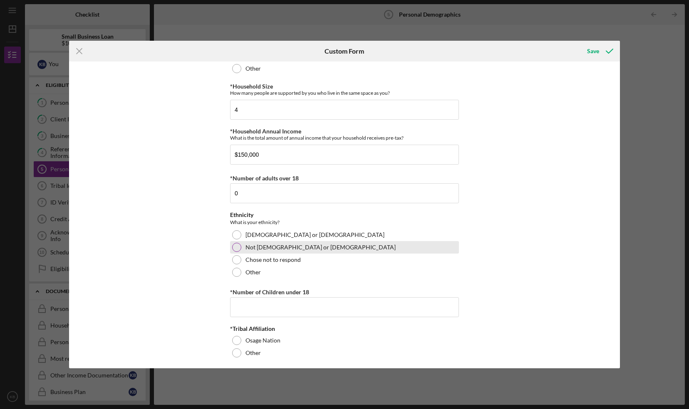
click at [236, 243] on div at bounding box center [236, 247] width 9 height 9
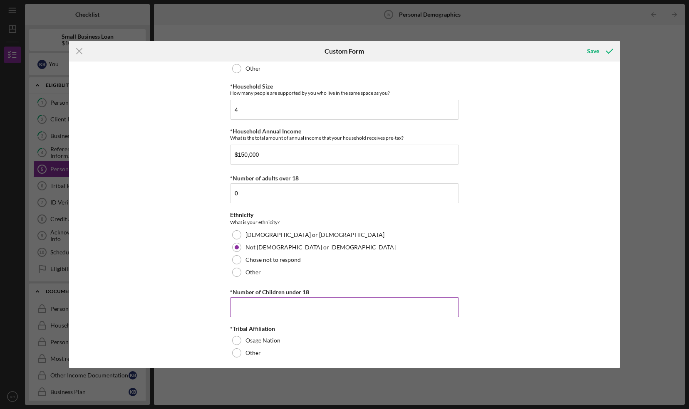
click at [253, 307] on input "*Number of Children under 18" at bounding box center [344, 307] width 229 height 20
type input "2"
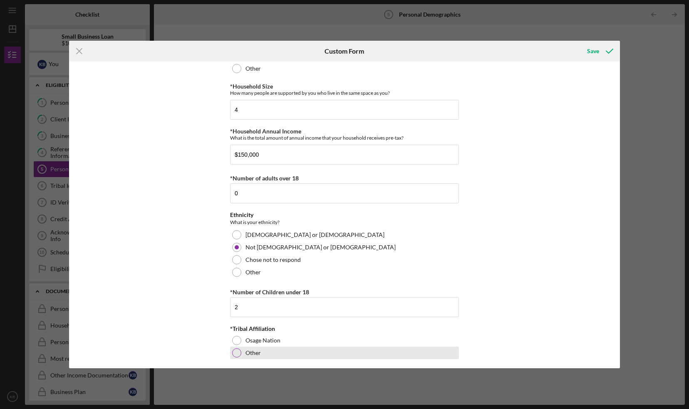
click at [236, 349] on div at bounding box center [236, 353] width 9 height 9
click at [593, 52] on div "Save" at bounding box center [593, 51] width 12 height 17
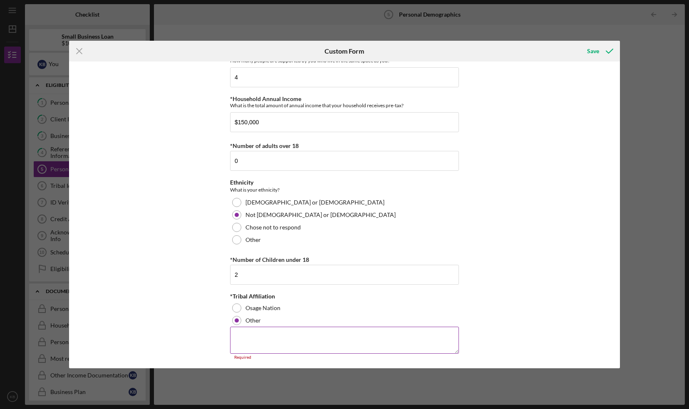
click at [254, 333] on textarea at bounding box center [344, 340] width 229 height 27
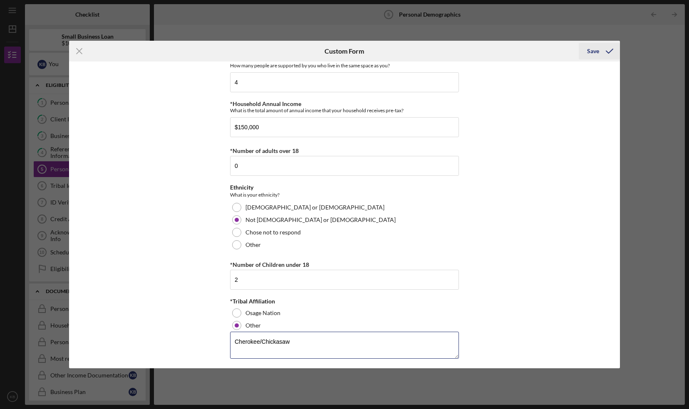
type textarea "Cherokee/Chickasaw"
click at [592, 50] on div "Save" at bounding box center [593, 51] width 12 height 17
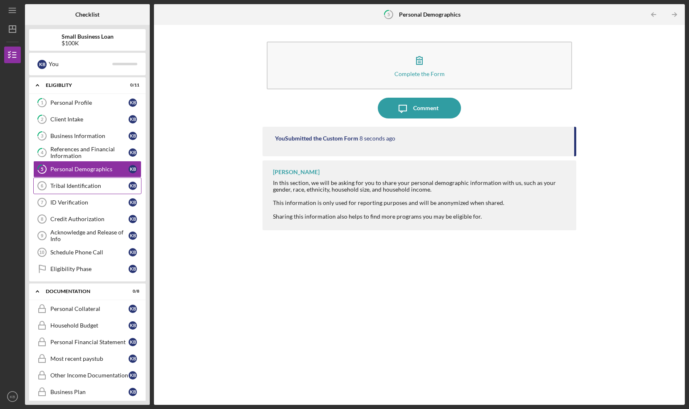
click at [89, 186] on div "Tribal Identification" at bounding box center [89, 186] width 78 height 7
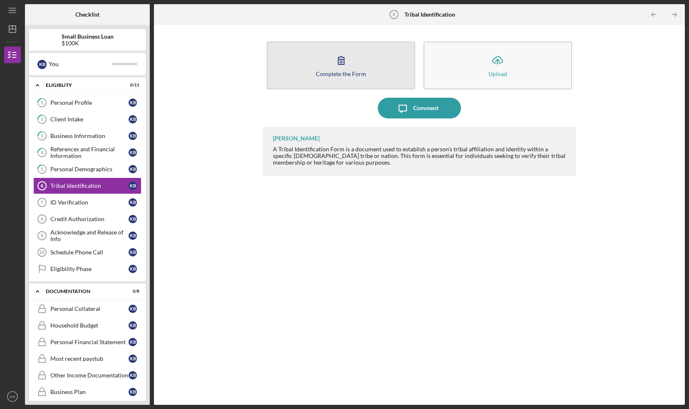
click at [344, 64] on icon "button" at bounding box center [341, 61] width 6 height 8
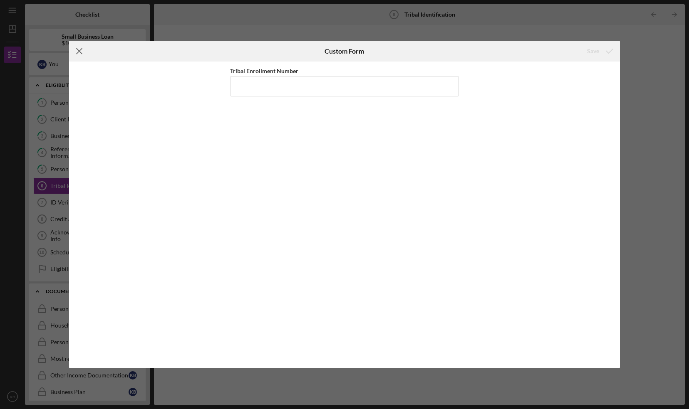
click at [77, 52] on icon "Icon/Menu Close" at bounding box center [79, 51] width 21 height 21
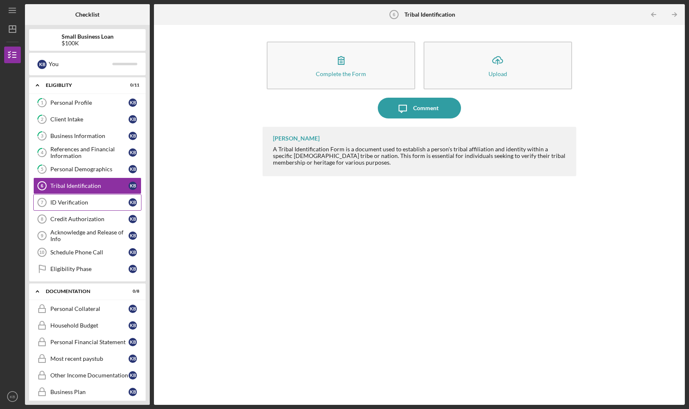
click at [80, 203] on div "ID Verification" at bounding box center [89, 202] width 78 height 7
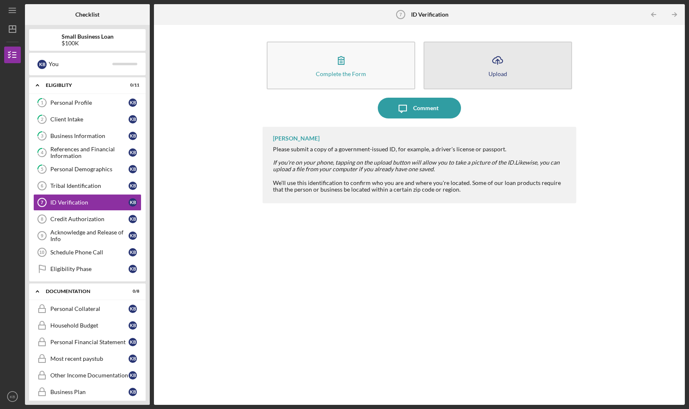
click at [481, 73] on button "Icon/Upload Upload" at bounding box center [498, 66] width 149 height 48
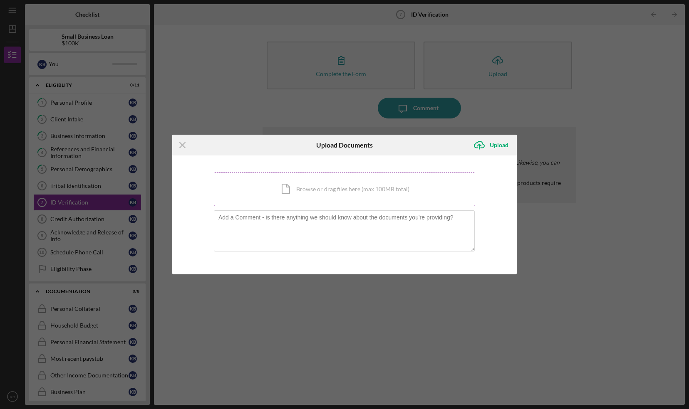
click at [323, 183] on div "Icon/Document Browse or drag files here (max 100MB total) Tap to choose files o…" at bounding box center [344, 189] width 261 height 34
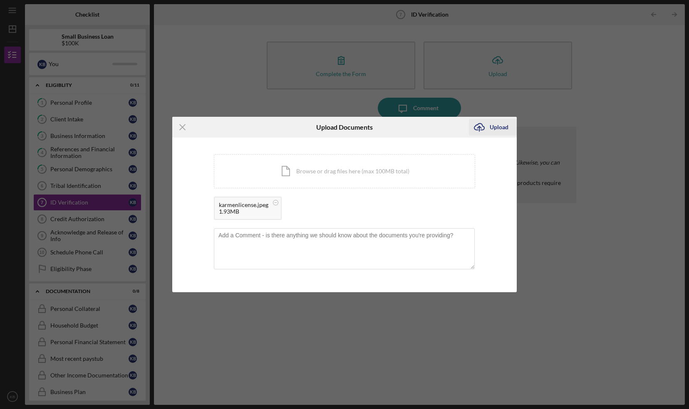
click at [501, 130] on div "Upload" at bounding box center [499, 127] width 19 height 17
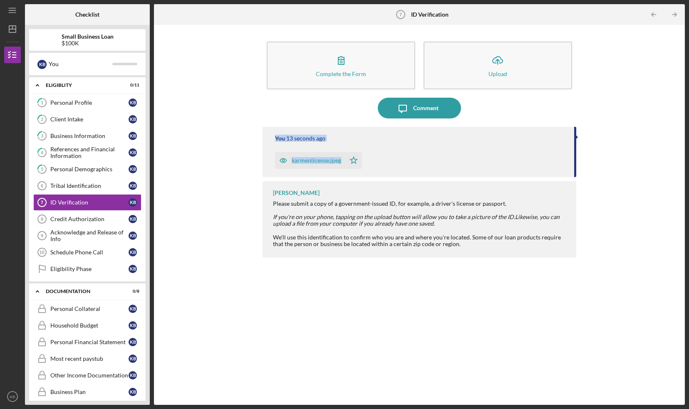
drag, startPoint x: 686, startPoint y: 172, endPoint x: 686, endPoint y: 109, distance: 63.2
click at [686, 109] on div "Icon/Menu ID Verification 7 ID Verification Checklist Small Business Loan $100K…" at bounding box center [344, 204] width 689 height 409
drag, startPoint x: 686, startPoint y: 109, endPoint x: 622, endPoint y: 114, distance: 63.8
click at [622, 114] on div "Complete the Form Form Icon/Upload Upload Icon/Message Comment You 14 seconds a…" at bounding box center [419, 215] width 523 height 372
click at [59, 220] on div "Credit Authorization" at bounding box center [89, 219] width 78 height 7
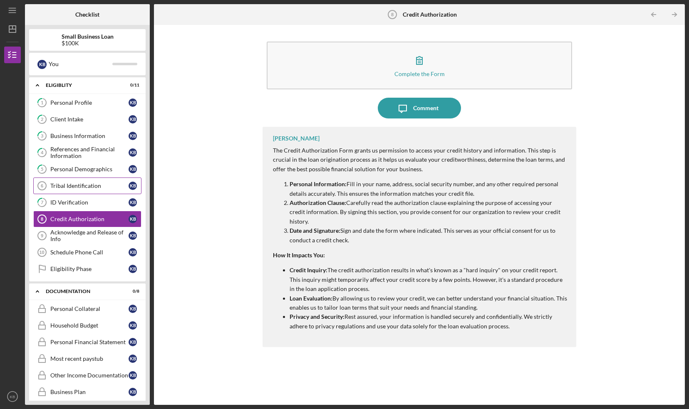
click at [72, 183] on div "Tribal Identification" at bounding box center [89, 186] width 78 height 7
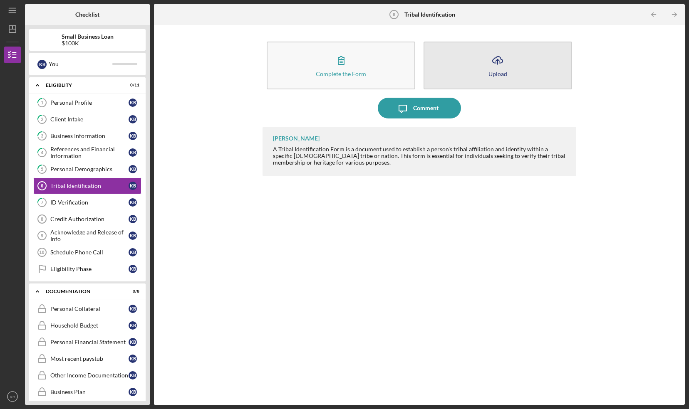
click at [478, 69] on button "Icon/Upload Upload" at bounding box center [498, 66] width 149 height 48
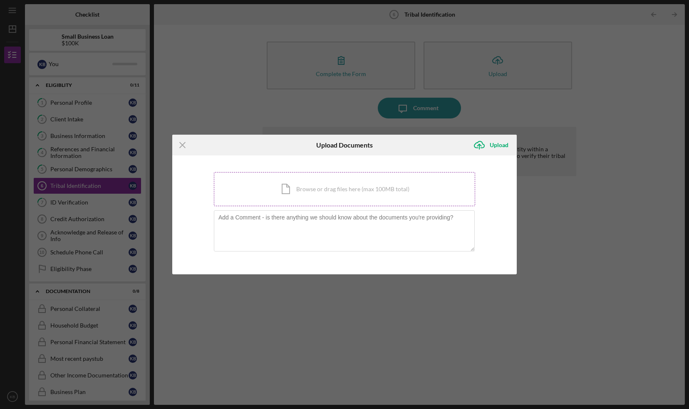
click at [295, 193] on div "Icon/Document Browse or drag files here (max 100MB total) Tap to choose files o…" at bounding box center [344, 189] width 261 height 34
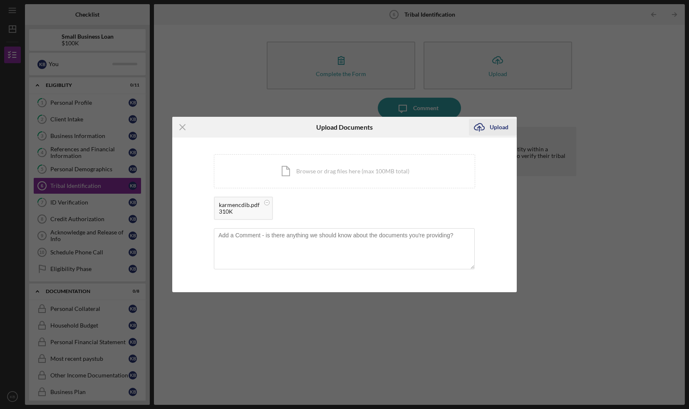
click at [500, 126] on div "Upload" at bounding box center [499, 127] width 19 height 17
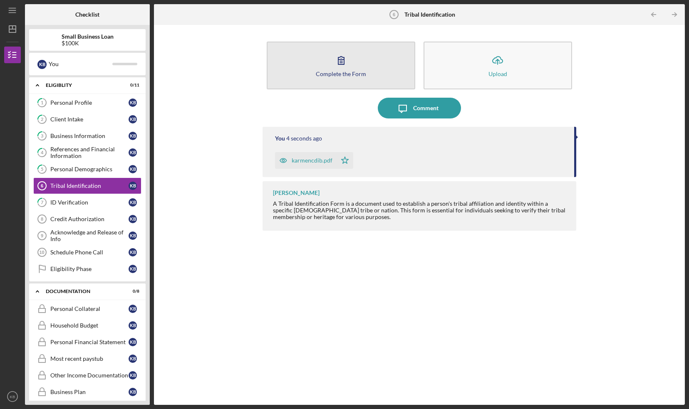
click at [328, 57] on button "Complete the Form Form" at bounding box center [341, 66] width 149 height 48
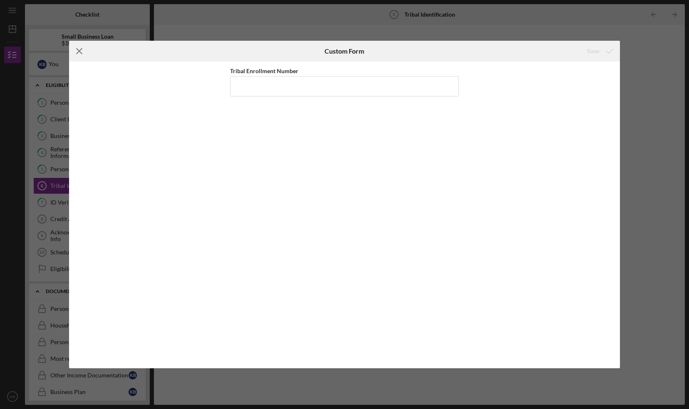
click at [79, 52] on icon "Icon/Menu Close" at bounding box center [79, 51] width 21 height 21
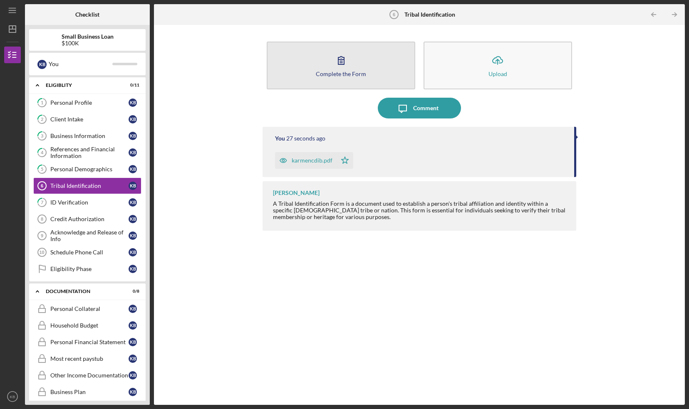
click at [350, 68] on icon "button" at bounding box center [341, 60] width 21 height 21
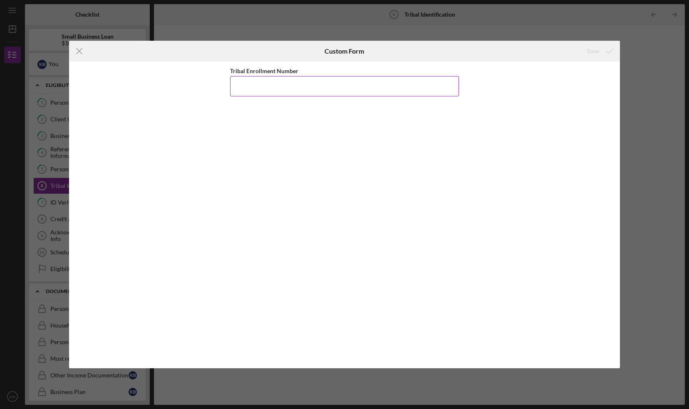
click at [315, 88] on input "Tribal Enrollment Number" at bounding box center [344, 86] width 229 height 20
type input "75931"
click at [597, 49] on div "Save" at bounding box center [593, 51] width 12 height 17
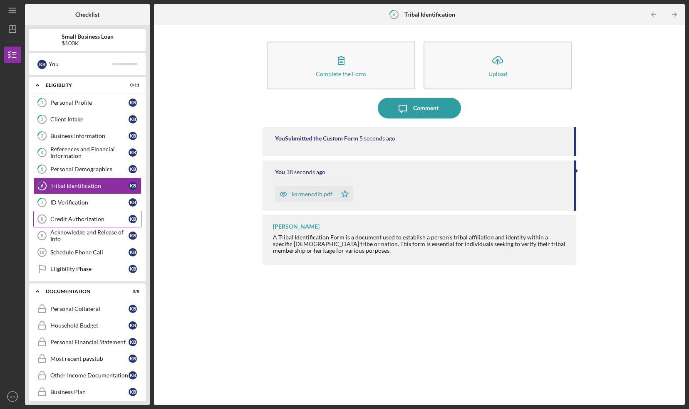
click at [97, 216] on div "Credit Authorization" at bounding box center [89, 219] width 78 height 7
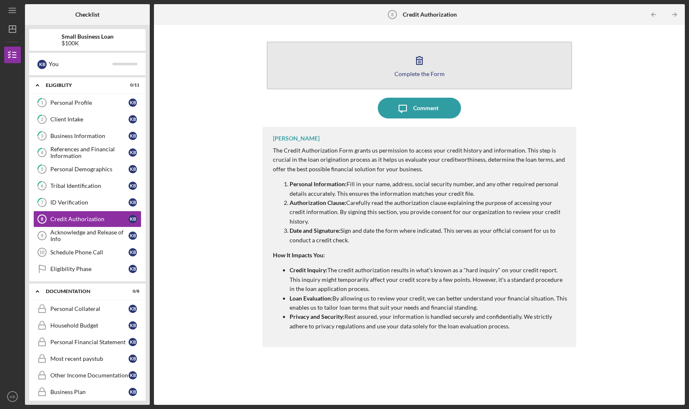
click at [469, 71] on button "Complete the Form Form" at bounding box center [419, 66] width 305 height 48
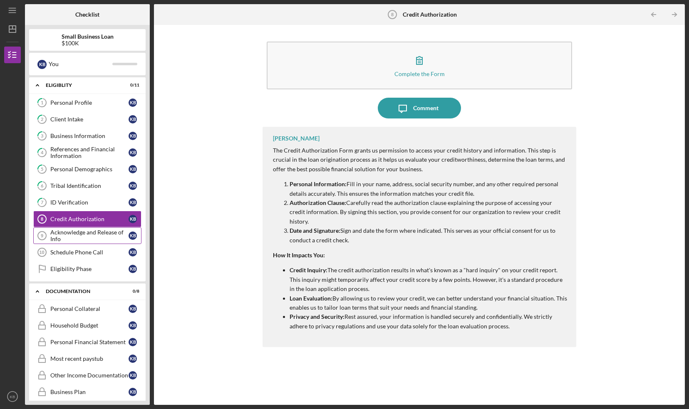
click at [78, 235] on div "Acknowledge and Release of Info" at bounding box center [89, 235] width 78 height 13
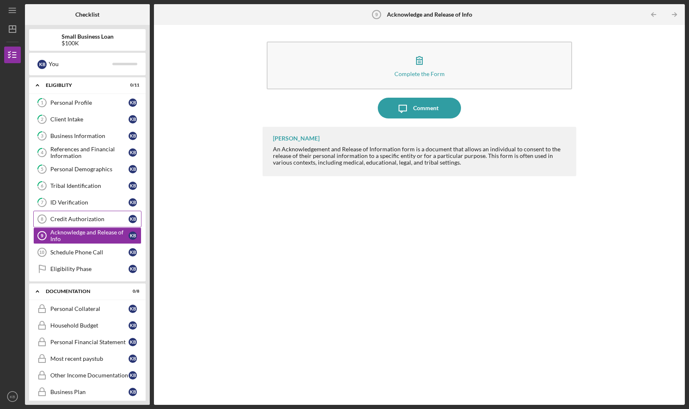
click at [80, 218] on div "Credit Authorization" at bounding box center [89, 219] width 78 height 7
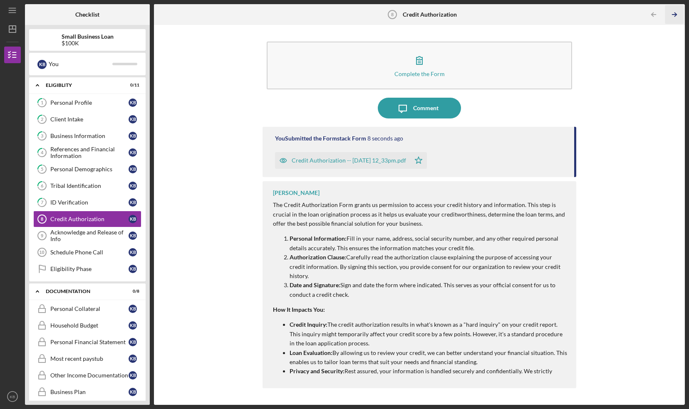
click at [674, 15] on icon "Icon/Table Pagination Arrow" at bounding box center [674, 14] width 19 height 19
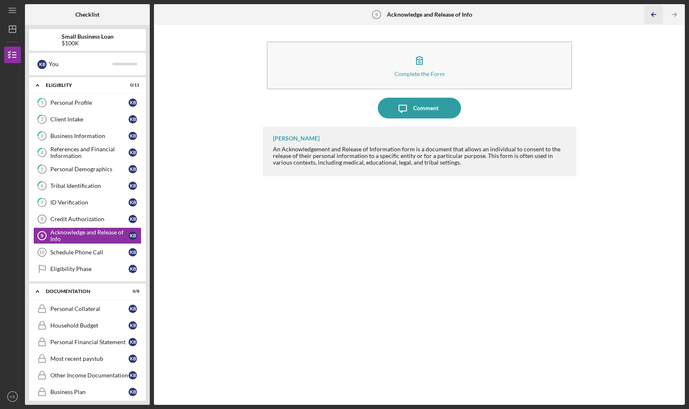
click at [656, 17] on icon "Icon/Table Pagination Arrow" at bounding box center [653, 14] width 19 height 19
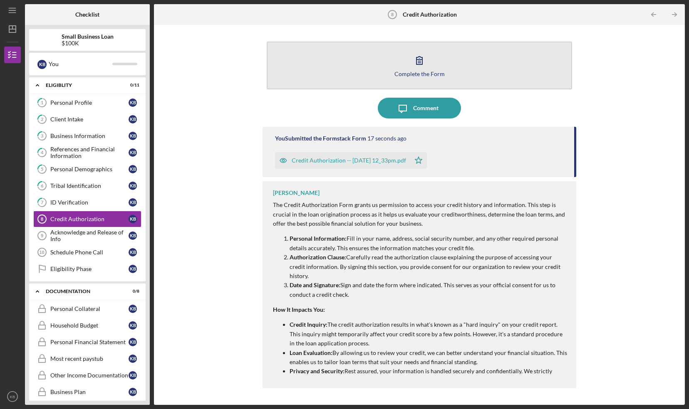
click at [404, 69] on button "Complete the Form Form" at bounding box center [419, 66] width 305 height 48
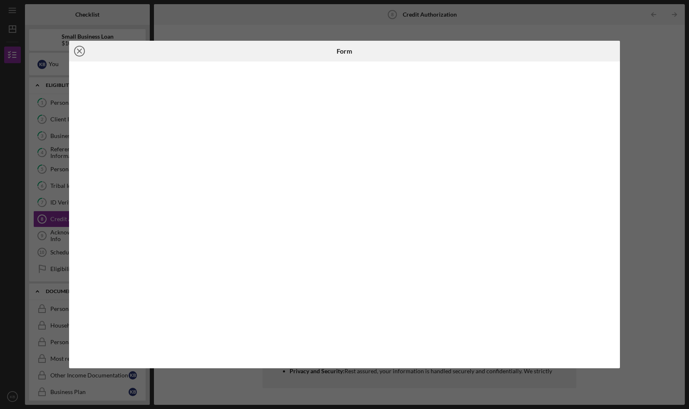
click at [84, 48] on icon "Icon/Close" at bounding box center [79, 51] width 21 height 21
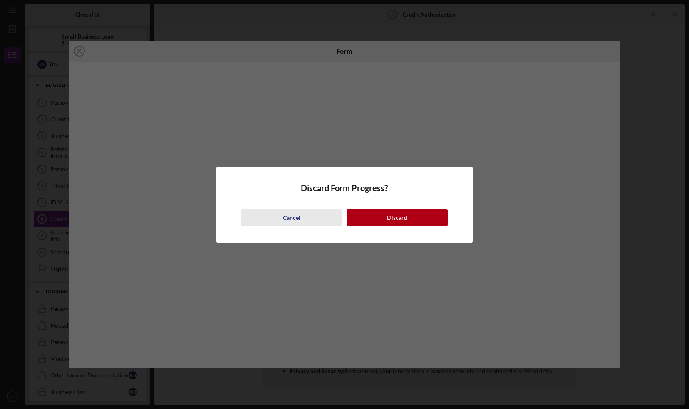
click at [312, 220] on button "Cancel" at bounding box center [291, 218] width 101 height 17
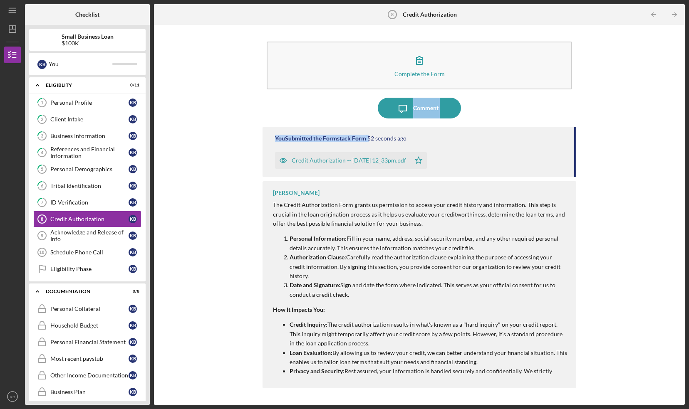
drag, startPoint x: 685, startPoint y: 141, endPoint x: 689, endPoint y: 27, distance: 114.9
click at [689, 27] on html "Icon/Menu Credit Authorization 8 Credit Authorization Checklist Small Business …" at bounding box center [344, 204] width 689 height 409
click at [72, 232] on div "Acknowledge and Release of Info" at bounding box center [89, 235] width 78 height 13
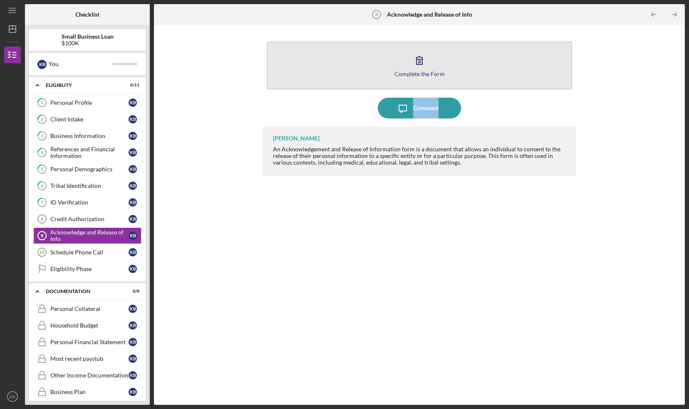
click at [403, 58] on button "Complete the Form Form" at bounding box center [419, 66] width 305 height 48
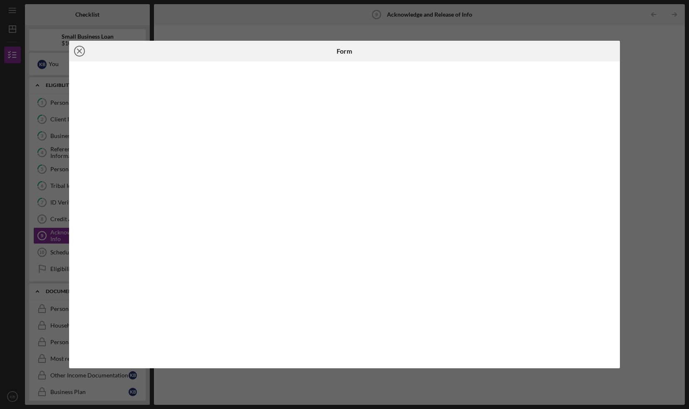
click at [77, 52] on icon "Icon/Close" at bounding box center [79, 51] width 21 height 21
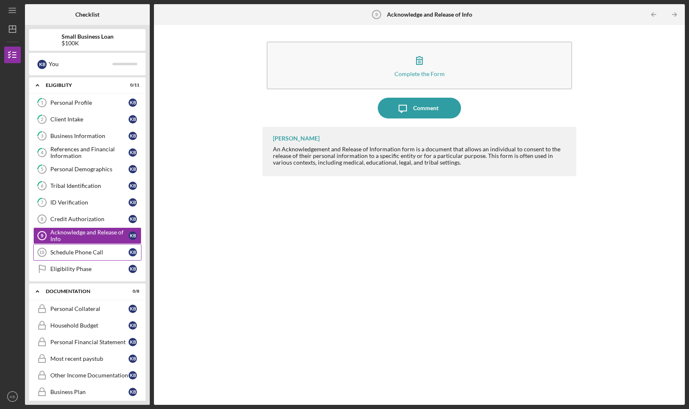
click at [83, 253] on link "Schedule Phone Call 10 Schedule Phone Call K B" at bounding box center [87, 252] width 108 height 17
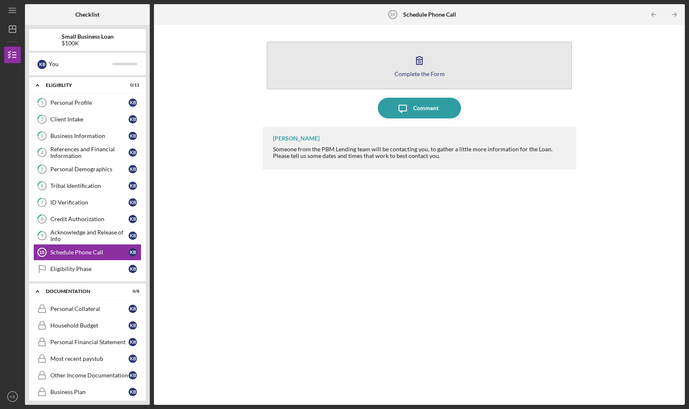
click at [426, 58] on icon "button" at bounding box center [419, 60] width 21 height 21
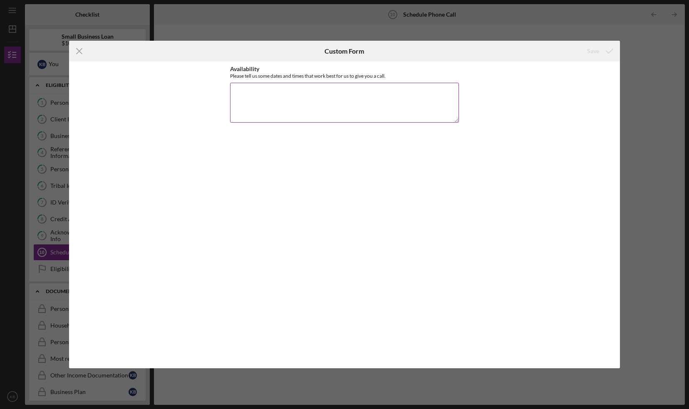
click at [332, 93] on textarea "Availability" at bounding box center [344, 103] width 229 height 40
type textarea "[DATE] between 3:30-4:30 or [DATE] morning between 9:00-10:00"
click at [597, 49] on div "Save" at bounding box center [593, 51] width 12 height 17
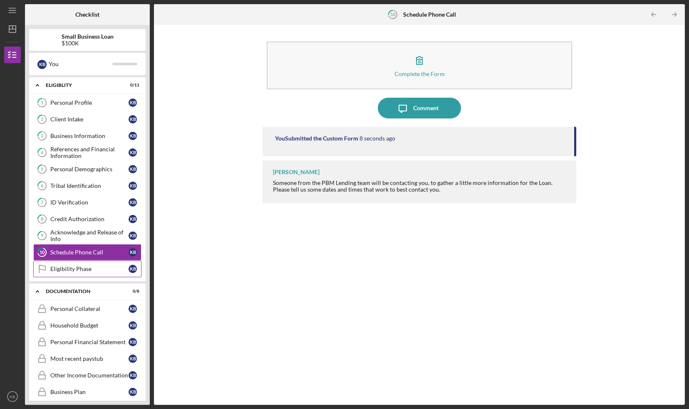
click at [77, 270] on link "Eligibility Phase Eligibility Phase K B" at bounding box center [87, 269] width 108 height 17
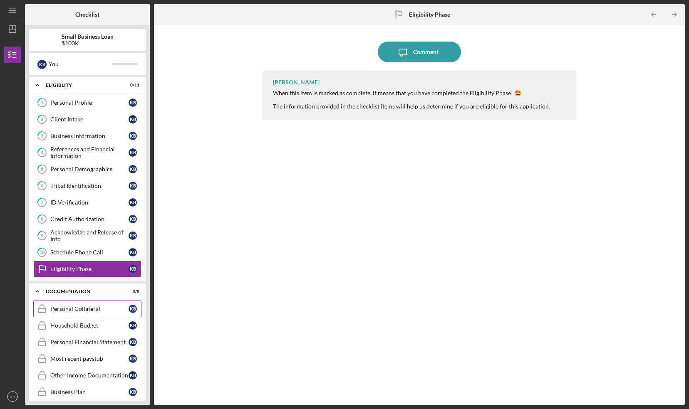
click at [82, 306] on div "Personal Collateral" at bounding box center [89, 309] width 78 height 7
